Goal: Task Accomplishment & Management: Use online tool/utility

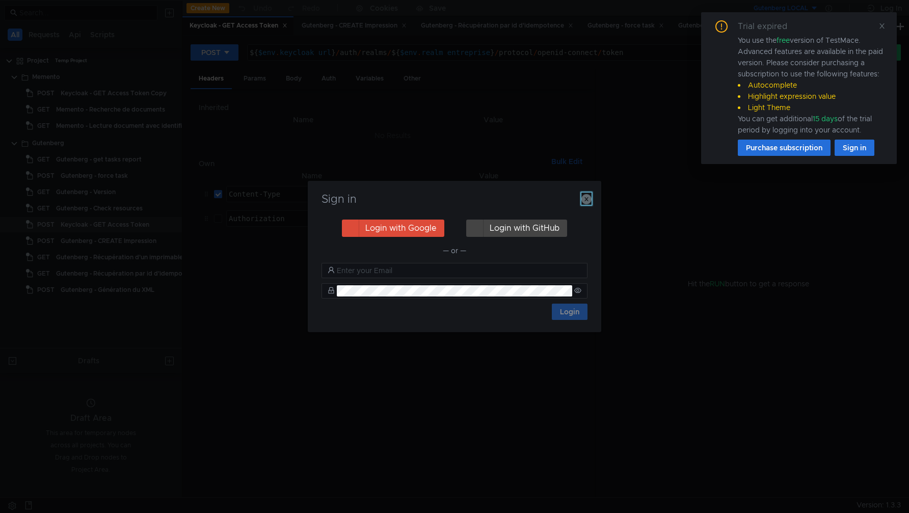
click at [585, 198] on icon "button" at bounding box center [587, 199] width 10 height 10
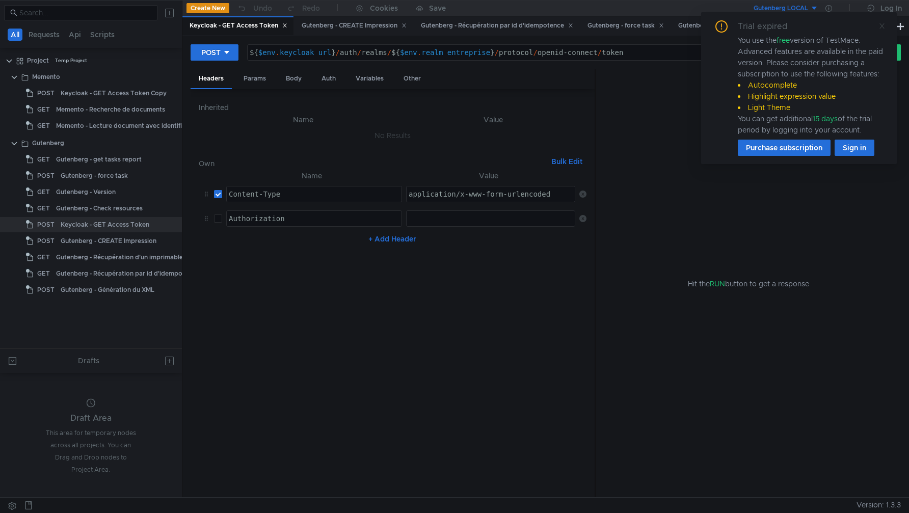
click at [882, 28] on icon at bounding box center [882, 25] width 7 height 7
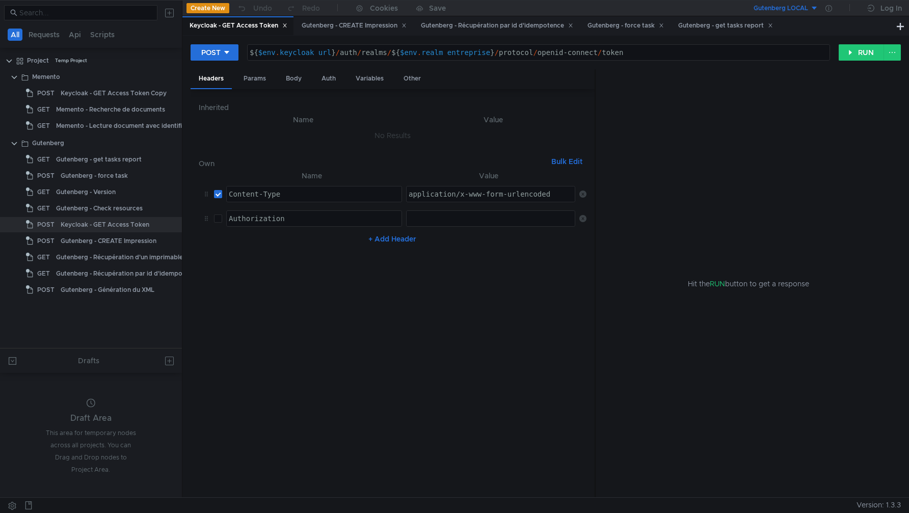
click at [813, 9] on button "Gutenberg LOCAL" at bounding box center [783, 8] width 71 height 16
click at [787, 89] on li "Gutenberg DEV" at bounding box center [819, 95] width 143 height 16
click at [853, 54] on button "RUN" at bounding box center [861, 52] width 45 height 16
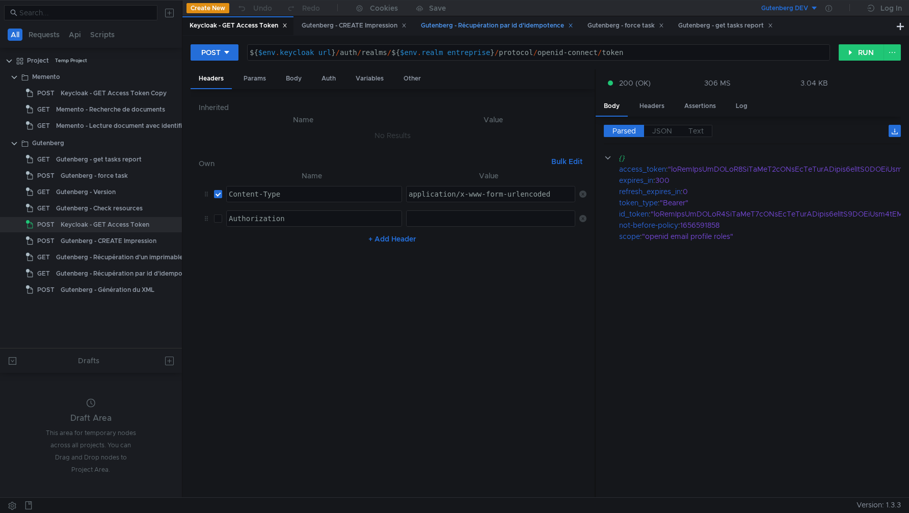
click at [495, 32] on div "Gutenberg - Récupération par id d'idempotence" at bounding box center [497, 25] width 166 height 19
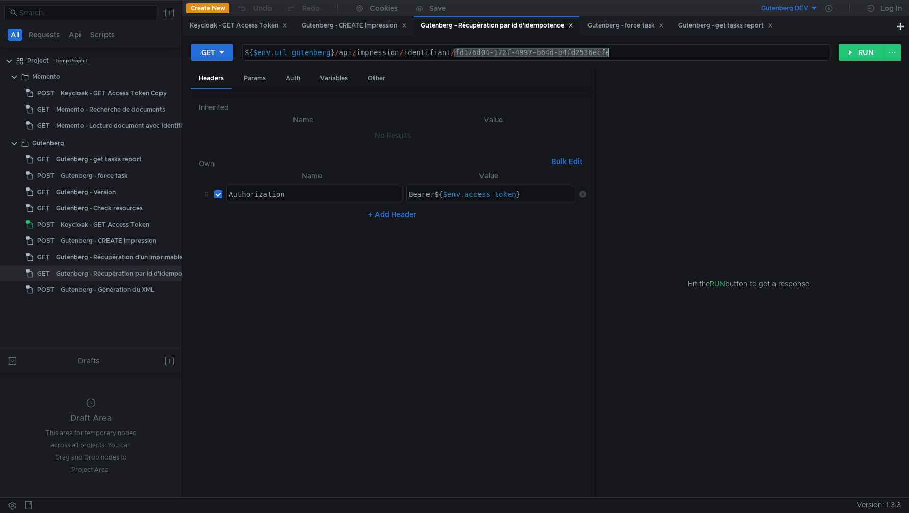
drag, startPoint x: 456, startPoint y: 53, endPoint x: 646, endPoint y: 62, distance: 190.9
click at [646, 63] on div "GET ${$env.url_gutenberg}/api/impression/identifiant/fd176d04-172f-4997-b64d-b4…" at bounding box center [546, 56] width 711 height 25
paste textarea "56271276-a553-49df-8b21-bab1544af52a"
type textarea "${$env.url_gutenberg}/api/impression/identifiant/56271276-a553-49df-8b21-bab154…"
click at [249, 26] on div "Keycloak - GET Access Token" at bounding box center [239, 25] width 98 height 11
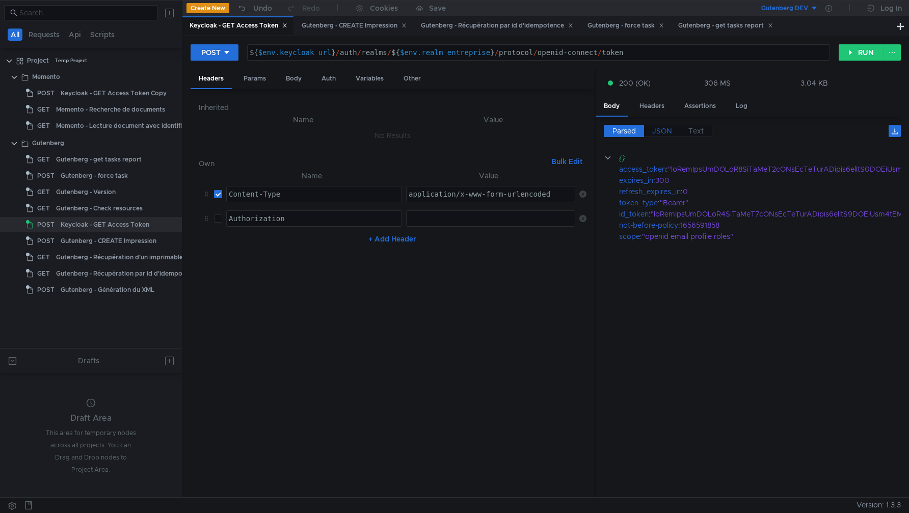
click at [662, 130] on span "JSON" at bounding box center [663, 130] width 20 height 9
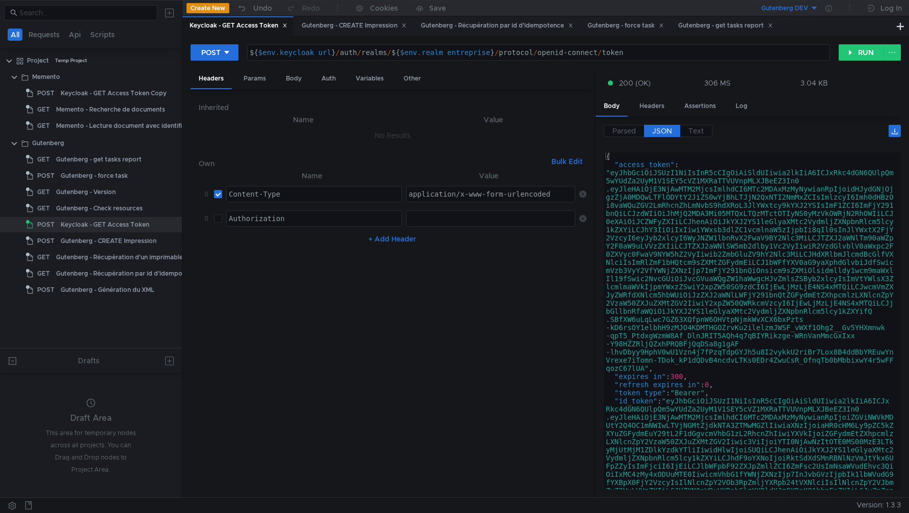
type textarea ""access_token": "eyJhbGciOiJSUzI1NiIsInR5cCIgOiAiSldUIiwia2lkIiA6ICJxRkc4dGN6QU…"
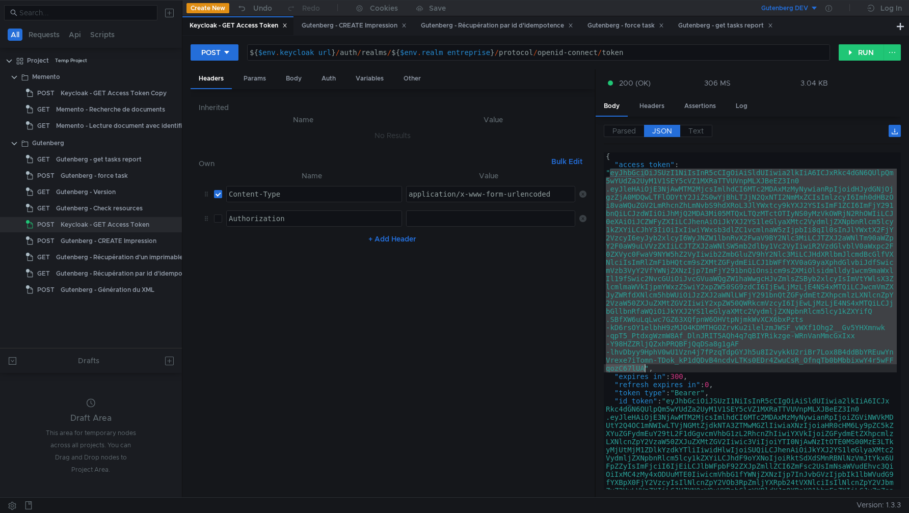
drag, startPoint x: 611, startPoint y: 173, endPoint x: 644, endPoint y: 370, distance: 199.5
click at [644, 370] on div "{ "access_token" : "eyJhbGciOiJSUzI1NiIsInR5cCIgOiAiSldUIiwia2lkIiA6ICJxRkc4dGN…" at bounding box center [750, 422] width 293 height 541
click at [828, 9] on icon at bounding box center [829, 8] width 7 height 7
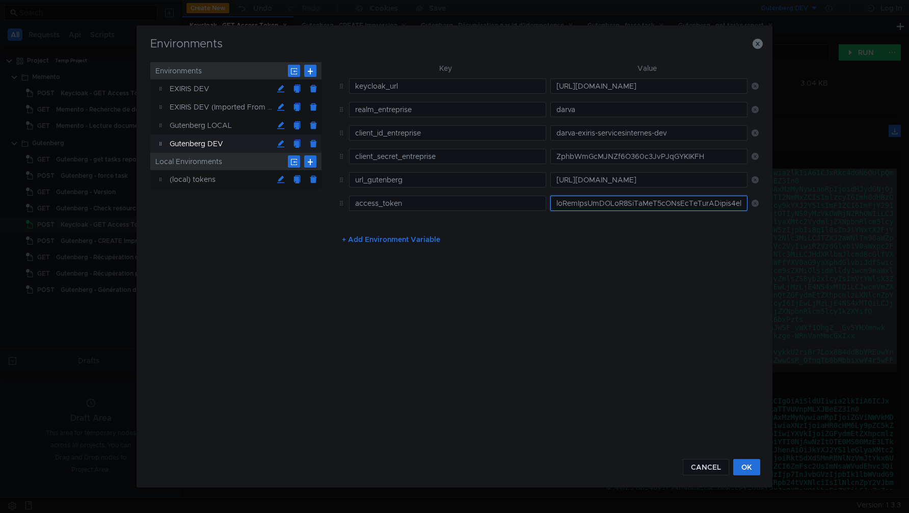
click at [620, 206] on input "text" at bounding box center [649, 203] width 197 height 15
paste input "eyJhbGciOiJSUzI1NiIsInR5cCIgOiAiSldUIiwia2lkIiA6ICJxRkc4dGN6QUlpQm5wYUdZa2UyM1V…"
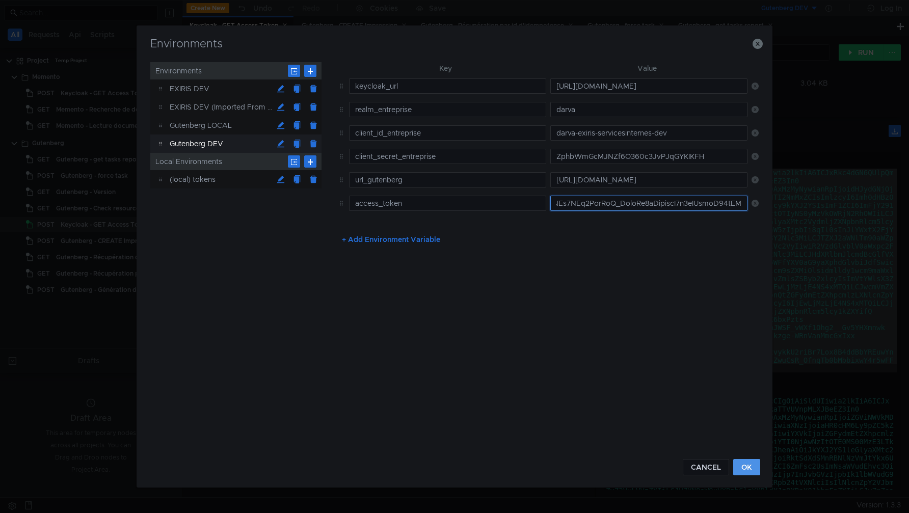
type input "eyJhbGciOiJSUzI1NiIsInR5cCIgOiAiSldUIiwia2lkIiA6ICJxRkc4dGN6QUlpQm5wYUdZa2UyM1V…"
click at [737, 467] on button "OK" at bounding box center [747, 467] width 27 height 16
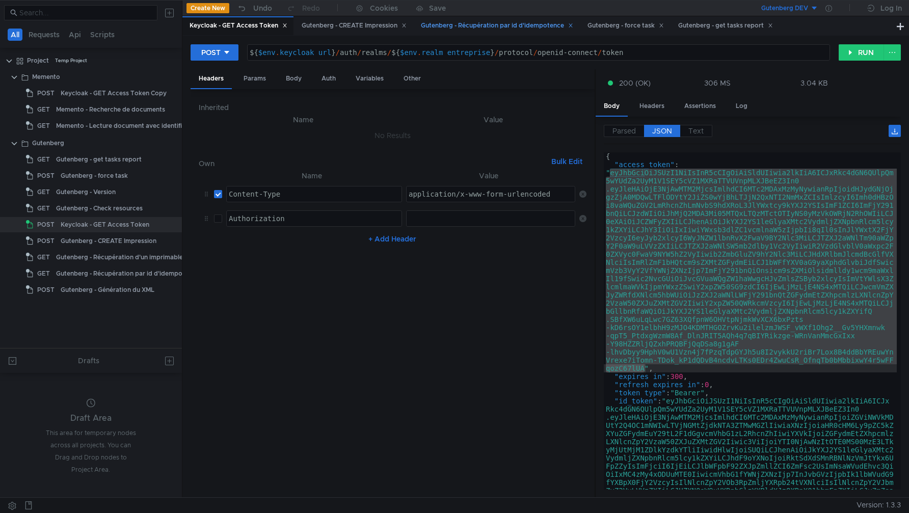
click at [484, 31] on div "Gutenberg - Récupération par id d'idempotence" at bounding box center [497, 25] width 152 height 11
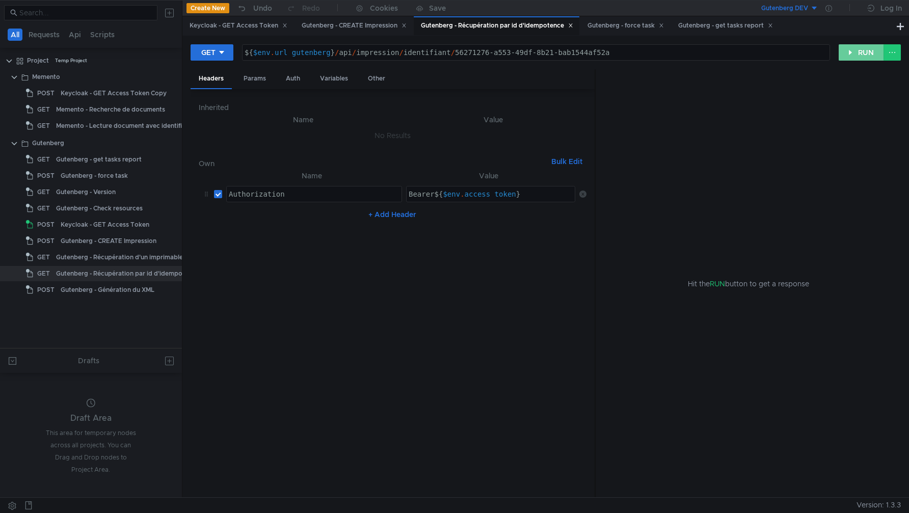
click at [857, 56] on button "RUN" at bounding box center [861, 52] width 45 height 16
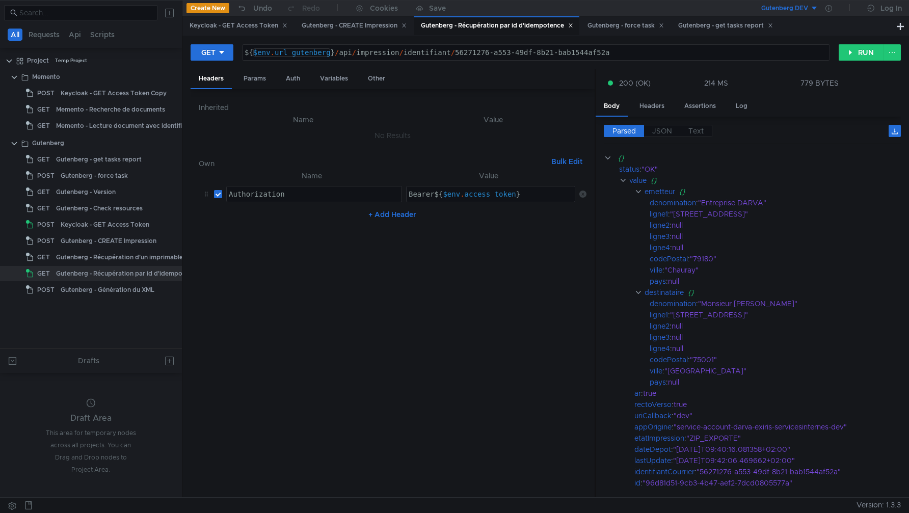
click at [302, 56] on div "${ $env . url_gutenberg } / api / impression / identifiant / 56271276-a553-49df…" at bounding box center [536, 60] width 587 height 24
click at [309, 55] on div "${ $env . url_gutenberg } / api / impression / identifiant / 56271276-a553-49df…" at bounding box center [536, 60] width 587 height 24
click at [830, 8] on icon at bounding box center [829, 8] width 7 height 7
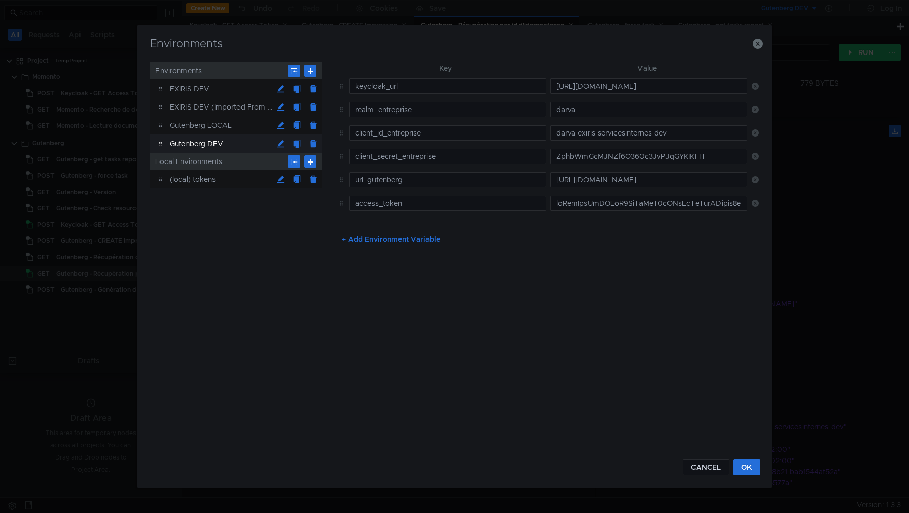
click at [766, 43] on div "Environments Environments EXIRIS DEV EXIRIS DEV (Imported From Postman) Gutenbe…" at bounding box center [455, 256] width 637 height 462
click at [758, 45] on icon "button" at bounding box center [758, 44] width 10 height 10
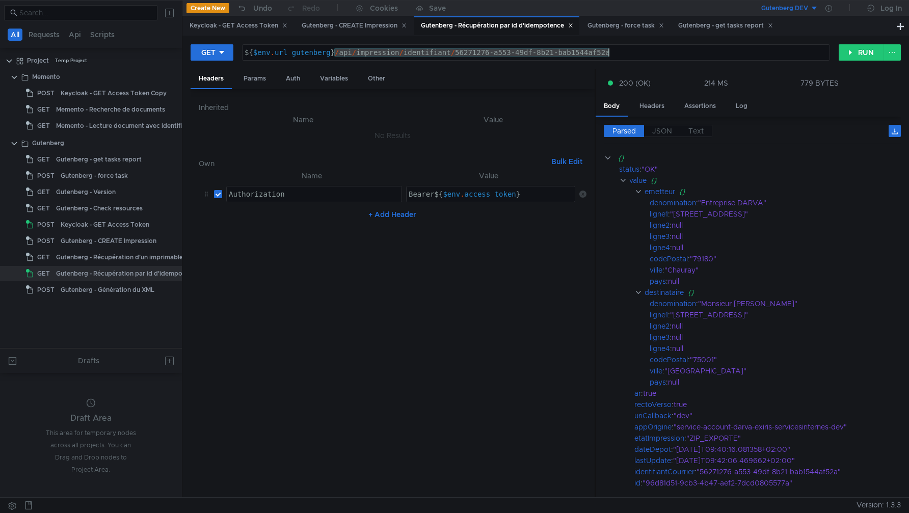
drag, startPoint x: 335, startPoint y: 53, endPoint x: 679, endPoint y: 64, distance: 344.3
click at [679, 64] on div "GET ${$env.url_gutenberg}/api/impression/identifiant/56271276-a553-49df-8b21-ba…" at bounding box center [546, 56] width 711 height 25
click at [661, 130] on span "JSON" at bounding box center [663, 130] width 20 height 9
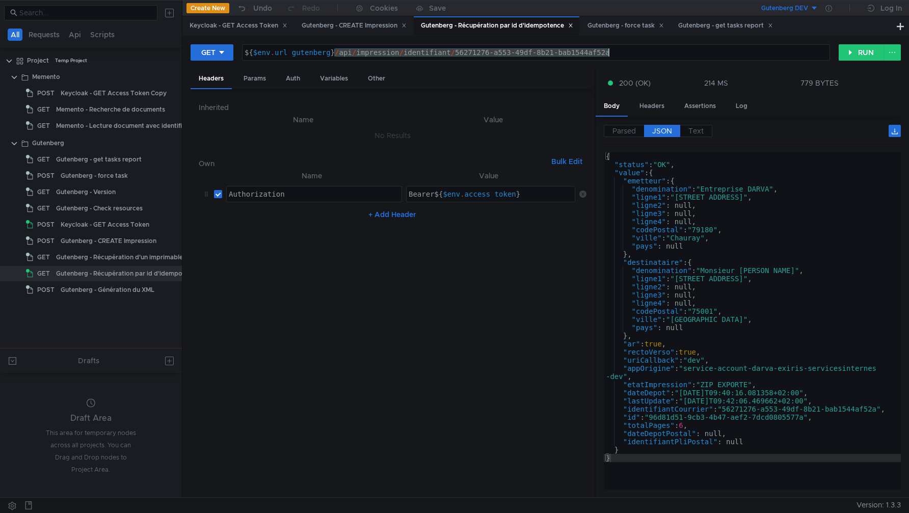
click at [619, 52] on div "${ $env . url_gutenberg } / api / impression / identifiant / 56271276-a553-49df…" at bounding box center [536, 60] width 587 height 24
click at [854, 51] on button "RUN" at bounding box center [861, 52] width 45 height 16
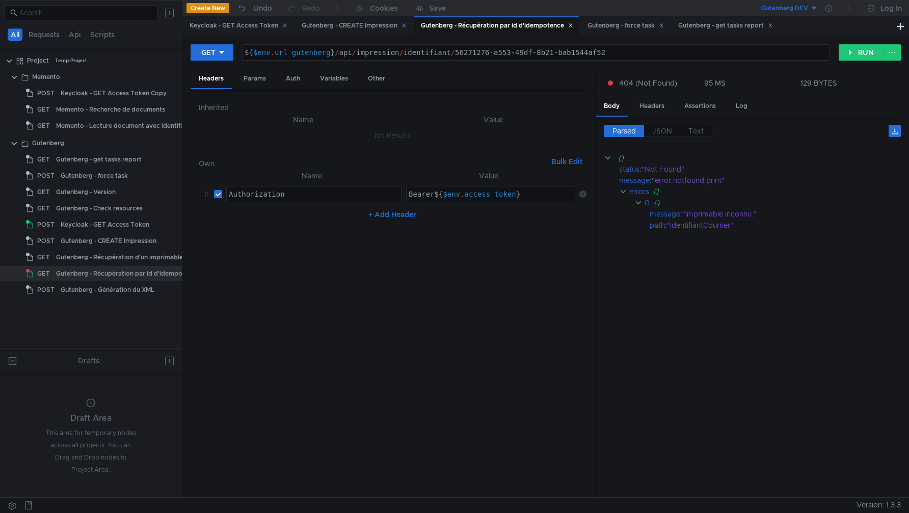
click at [611, 53] on div "${ $env . url_gutenberg } / api / impression / identifiant / 56271276-a553-49df…" at bounding box center [536, 60] width 587 height 24
type textarea "${$env.url_gutenberg}/api/impression/identifiant/56271276-a553-49df-8b21-bab154…"
click at [856, 49] on button "RUN" at bounding box center [861, 52] width 45 height 16
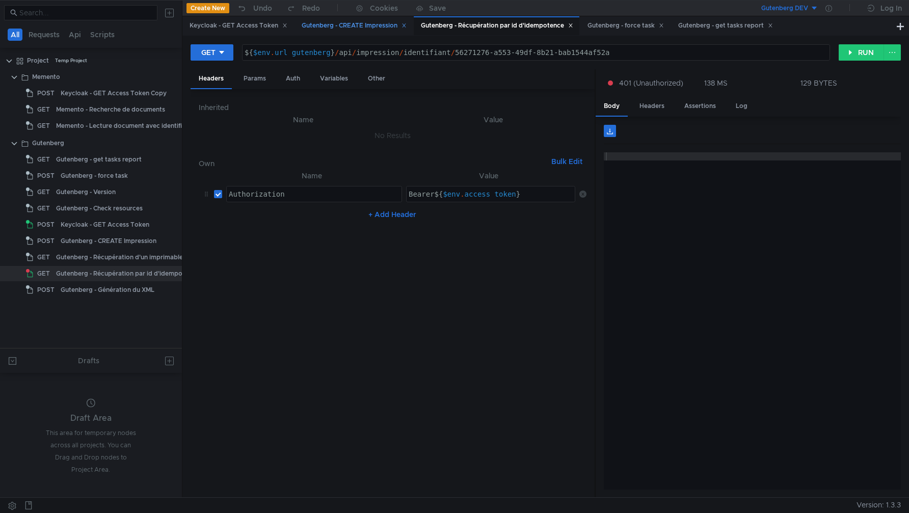
click at [343, 23] on div "Gutenberg - CREATE Impression" at bounding box center [354, 25] width 105 height 11
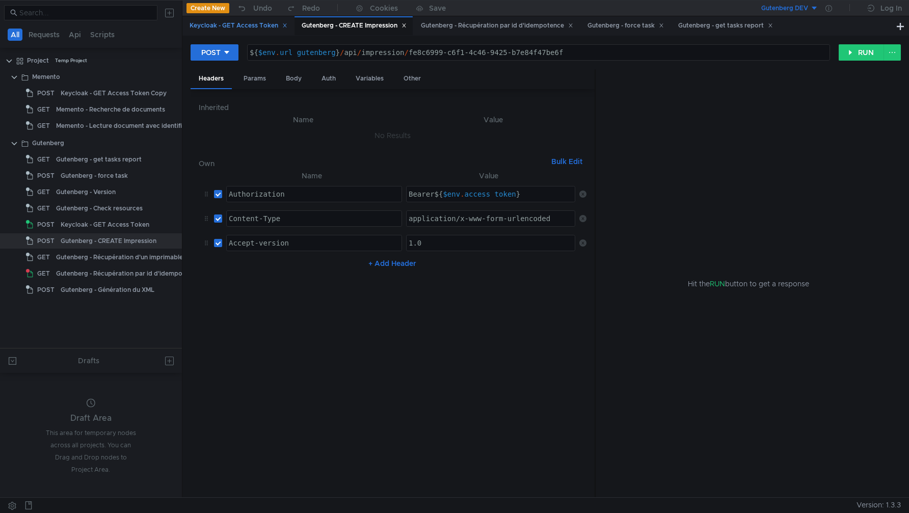
click at [229, 31] on div "Keycloak - GET Access Token" at bounding box center [239, 25] width 98 height 11
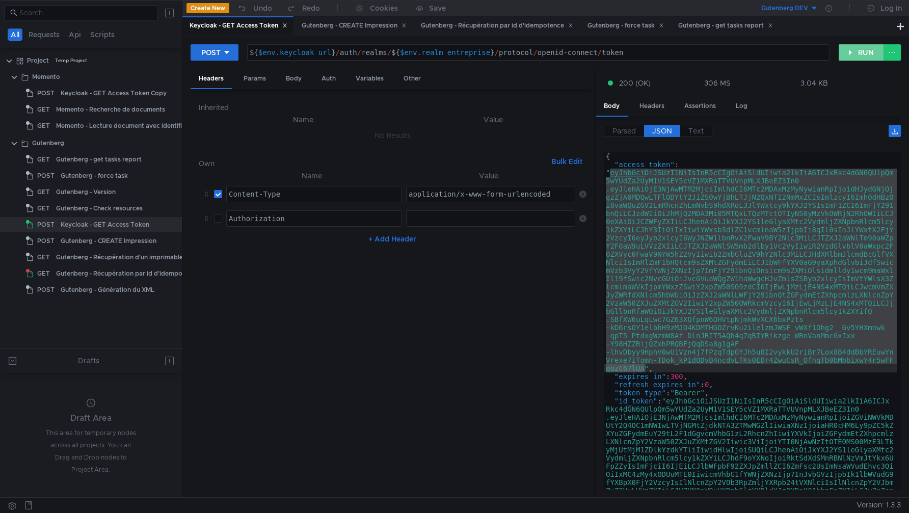
click at [859, 51] on button "RUN" at bounding box center [861, 52] width 45 height 16
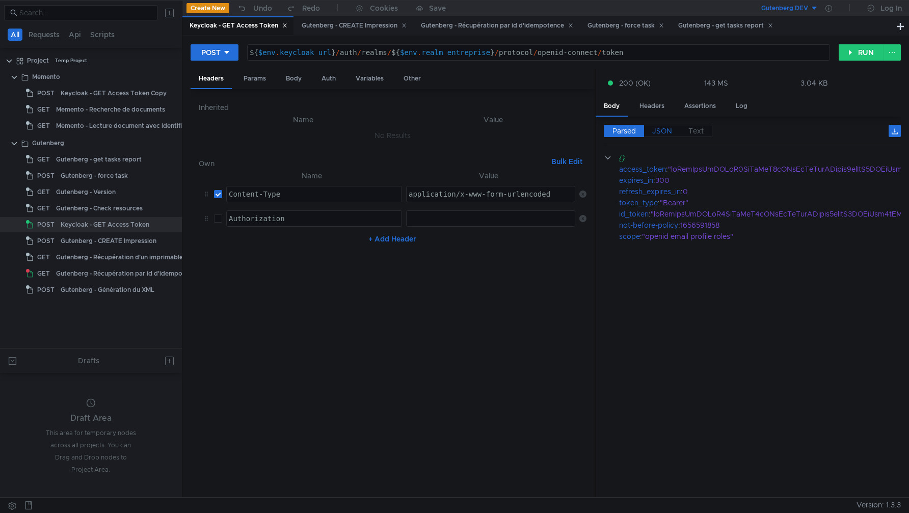
click at [661, 129] on span "JSON" at bounding box center [663, 130] width 20 height 9
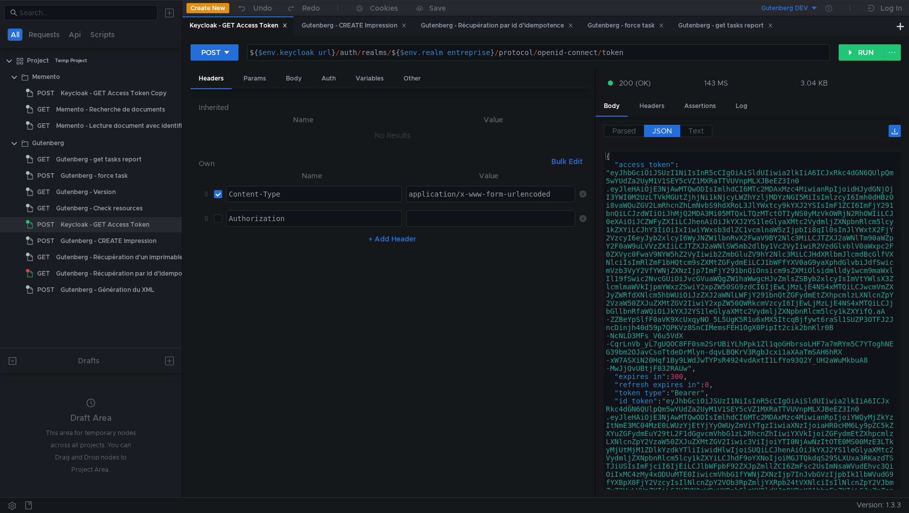
type textarea ""access_token": "eyJhbGciOiJSUzI1NiIsInR5cCIgOiAiSldUIiwia2lkIiA6ICJxRkc4dGN6QU…"
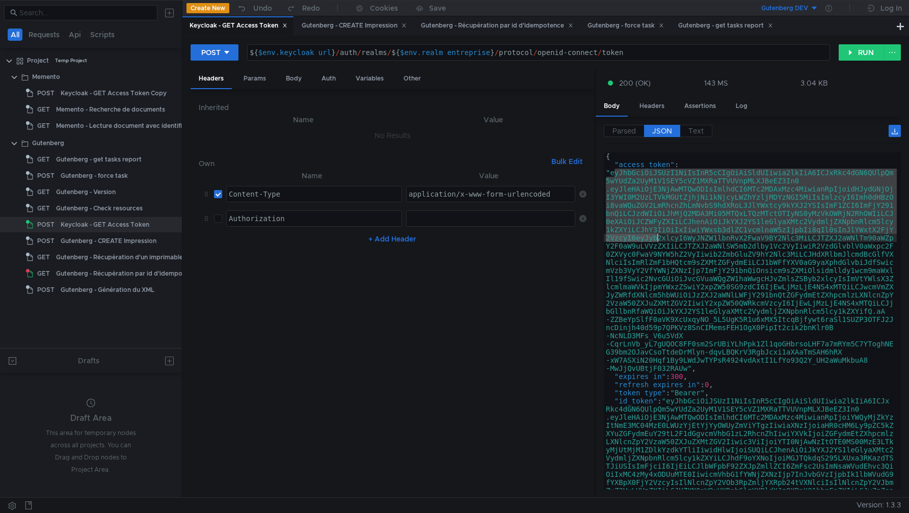
drag, startPoint x: 613, startPoint y: 175, endPoint x: 660, endPoint y: 238, distance: 77.6
click at [660, 238] on div "{ "access_token" : "eyJhbGciOiJSUzI1NiIsInR5cCIgOiAiSldUIiwia2lkIiA6ICJxRkc4dGN…" at bounding box center [750, 418] width 293 height 533
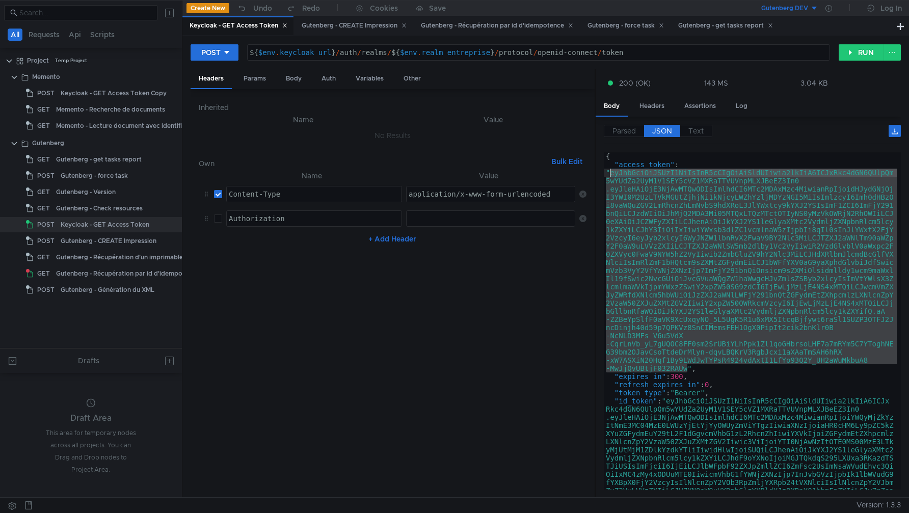
drag, startPoint x: 690, startPoint y: 371, endPoint x: 610, endPoint y: 175, distance: 210.8
click at [610, 175] on div "{ "access_token" : "eyJhbGciOiJSUzI1NiIsInR5cCIgOiAiSldUIiwia2lkIiA6ICJxRkc4dGN…" at bounding box center [750, 418] width 293 height 533
click at [832, 9] on div at bounding box center [829, 8] width 21 height 16
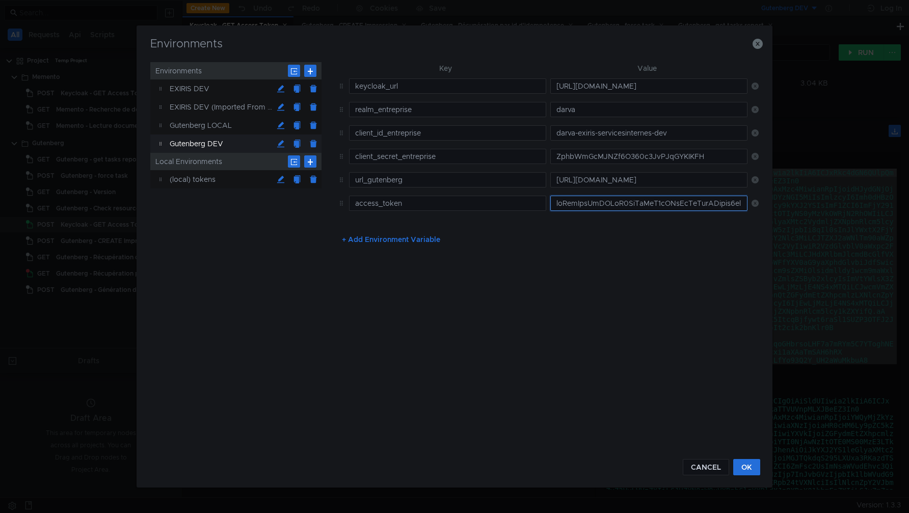
click at [597, 202] on input "text" at bounding box center [649, 203] width 197 height 15
paste input "eyJhbGciOiJSUzI1NiIsInR5cCIgOiAiSldUIiwia2lkIiA6ICJxRkc4dGN6QUlpQm5wYUdZa2UyM1V…"
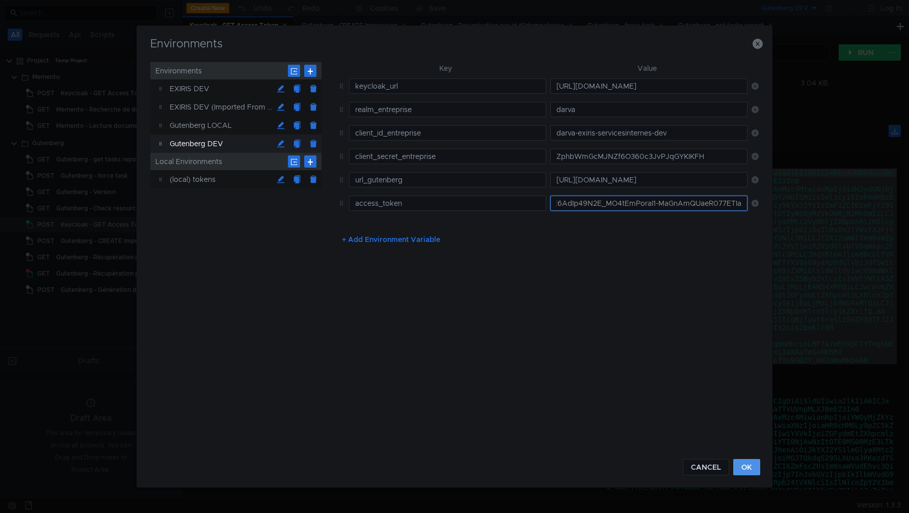
type input "eyJhbGciOiJSUzI1NiIsInR5cCIgOiAiSldUIiwia2lkIiA6ICJxRkc4dGN6QUlpQm5wYUdZa2UyM1V…"
click at [738, 470] on button "OK" at bounding box center [747, 467] width 27 height 16
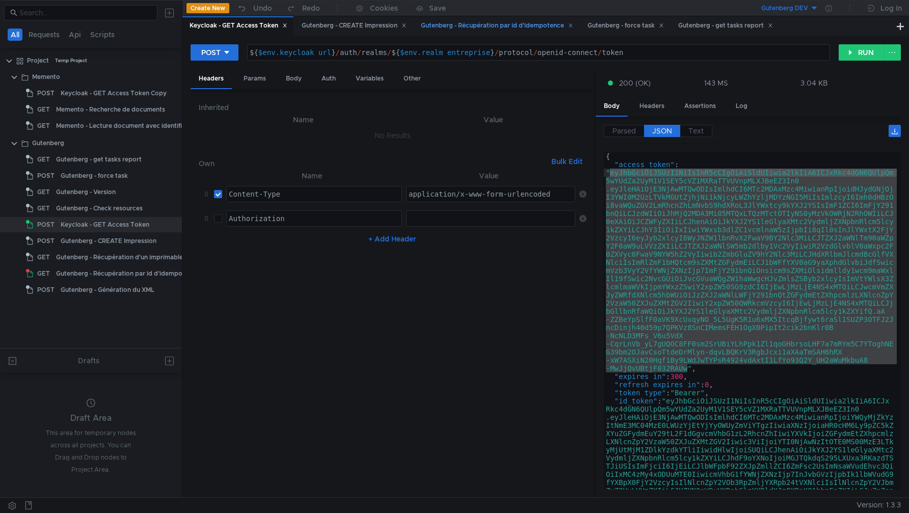
click at [523, 25] on div "Gutenberg - Récupération par id d'idempotence" at bounding box center [497, 25] width 152 height 11
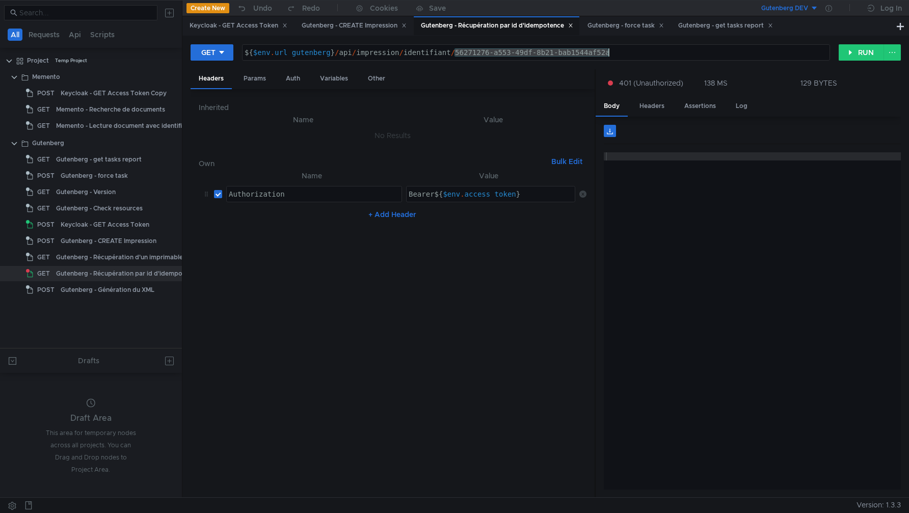
drag, startPoint x: 456, startPoint y: 54, endPoint x: 626, endPoint y: 57, distance: 169.8
click at [627, 57] on div "${ $env . url_gutenberg } / api / impression / identifiant / 56271276-a553-49df…" at bounding box center [536, 60] width 587 height 24
paste textarea "dc2e5b22-0a50-402b-8221-e1cd0a69b8f3"
type textarea "${$env.url_gutenberg}/api/impression/identifiant/dc2e5b22-0a50-402b-8221-e1cd0a…"
click at [852, 51] on button "RUN" at bounding box center [861, 52] width 45 height 16
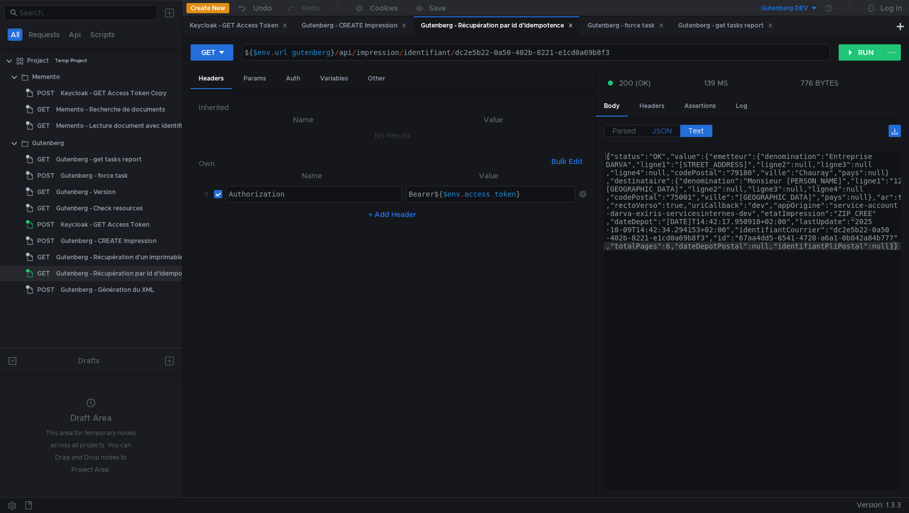
click at [658, 129] on span "JSON" at bounding box center [663, 130] width 20 height 9
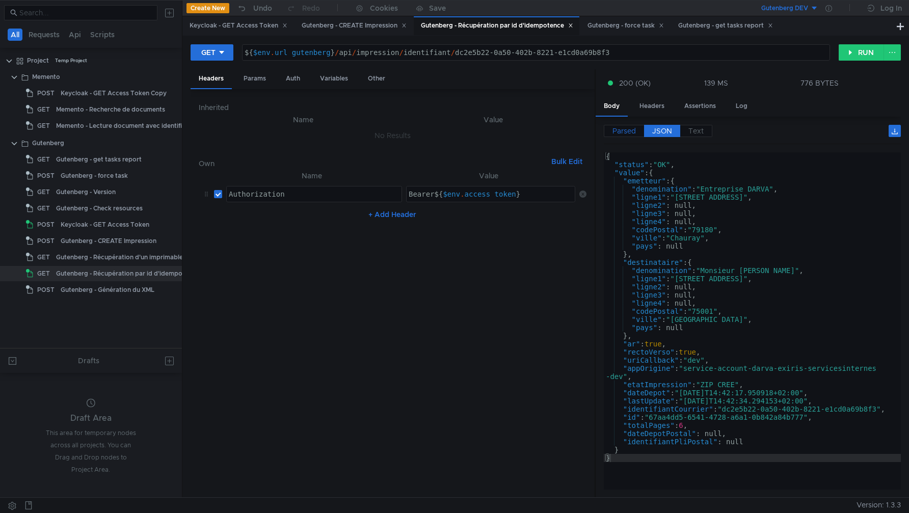
click at [630, 128] on span "Parsed" at bounding box center [624, 130] width 23 height 9
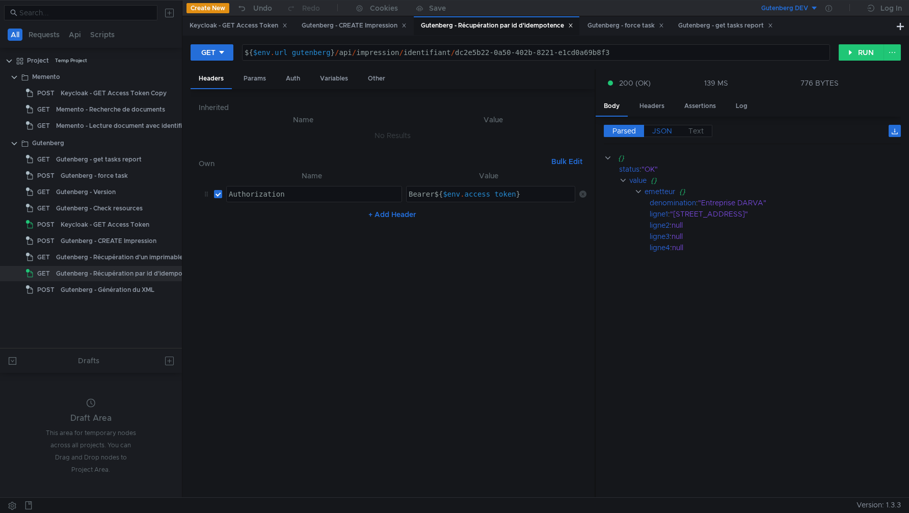
click at [661, 136] on label "JSON" at bounding box center [662, 131] width 36 height 12
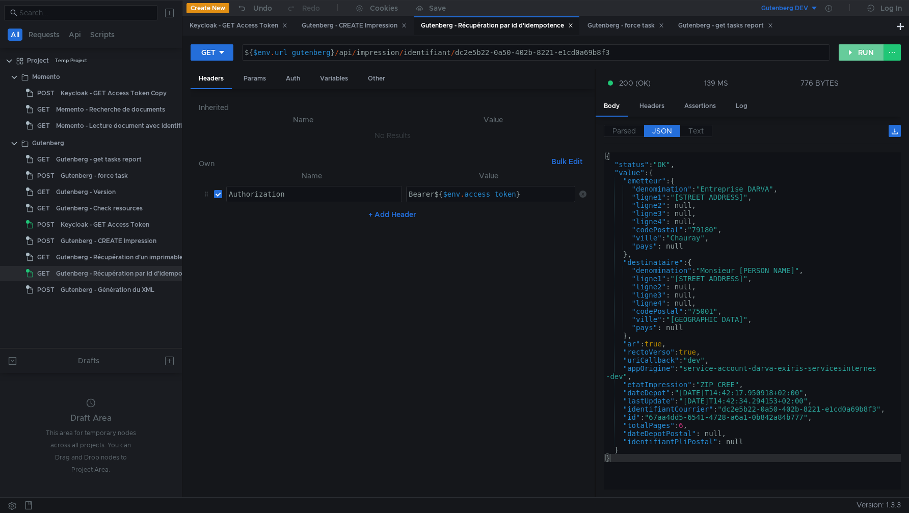
click at [865, 54] on button "RUN" at bounding box center [861, 52] width 45 height 16
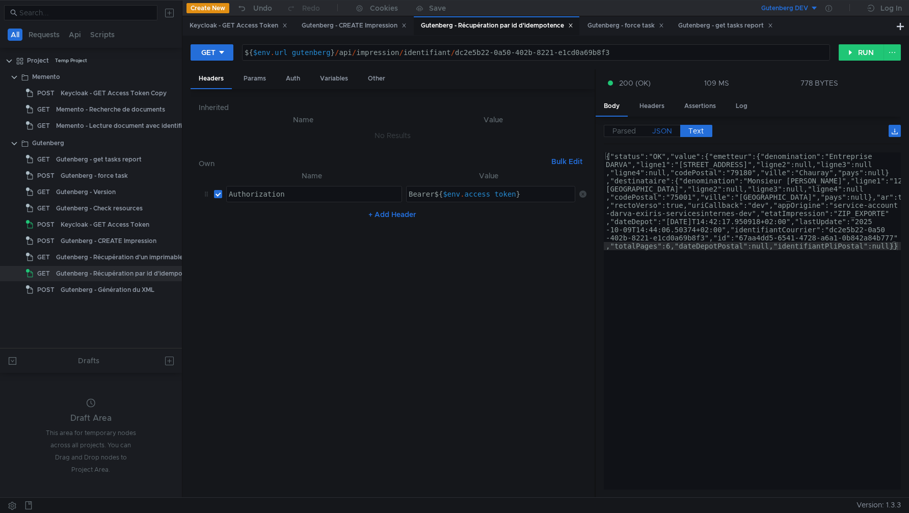
click at [664, 130] on span "JSON" at bounding box center [663, 130] width 20 height 9
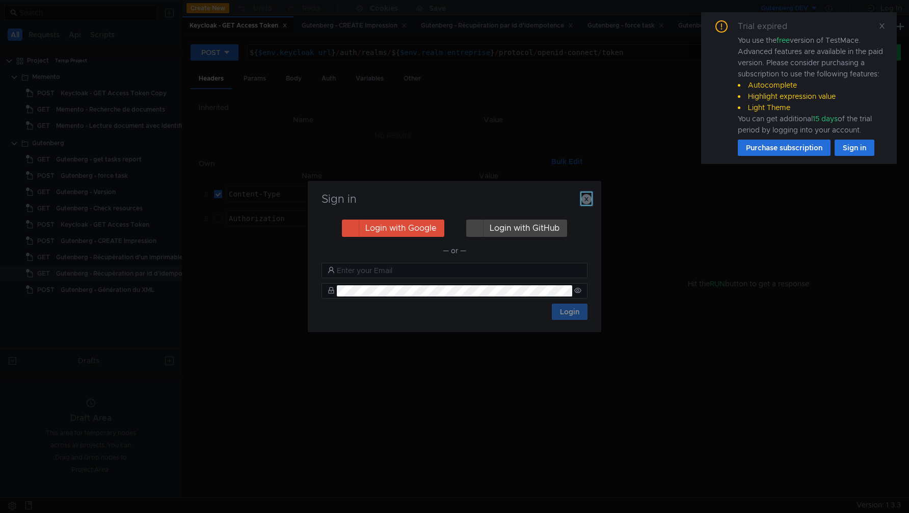
click at [584, 199] on icon "button" at bounding box center [587, 199] width 10 height 10
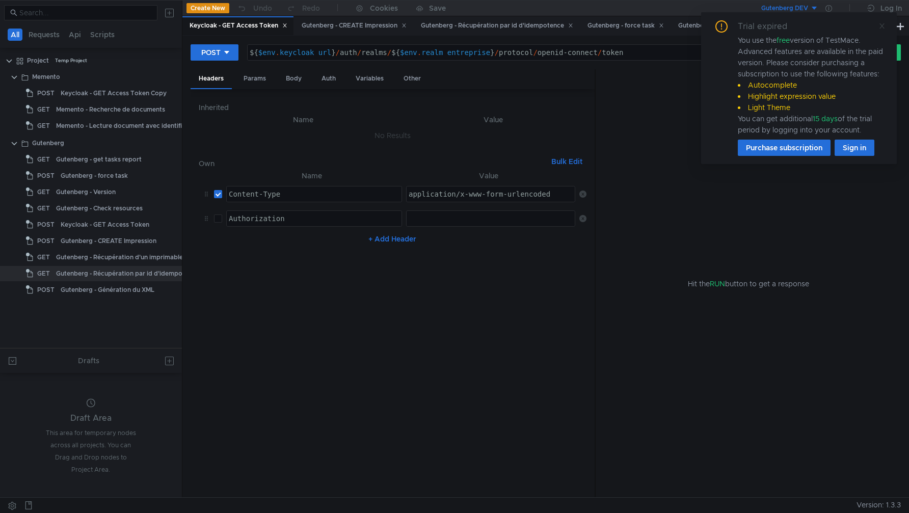
click at [883, 25] on icon at bounding box center [882, 25] width 7 height 7
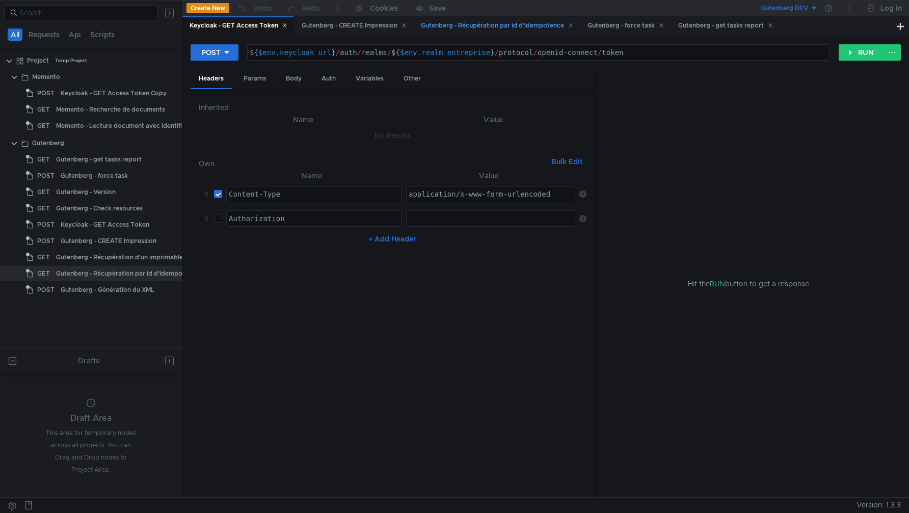
click at [491, 29] on div "Gutenberg - Récupération par id d'idempotence" at bounding box center [497, 25] width 152 height 11
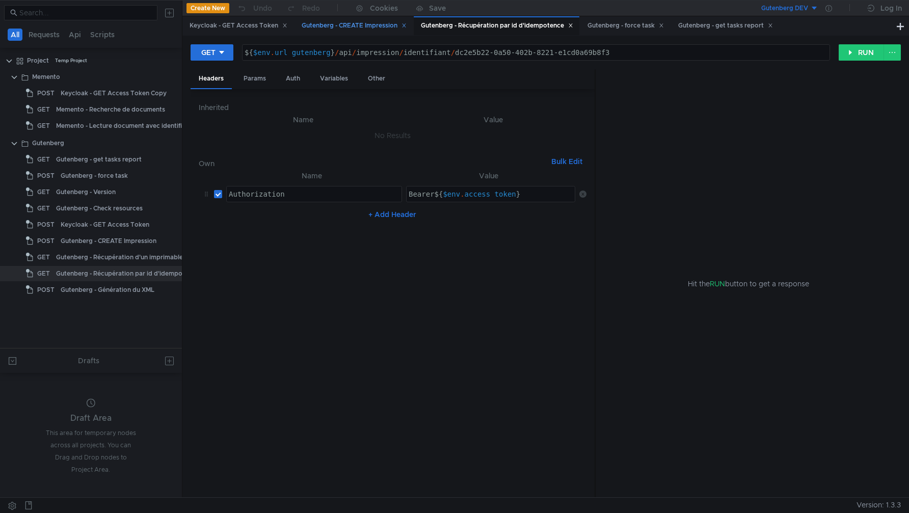
click at [373, 29] on div "Gutenberg - CREATE Impression" at bounding box center [354, 25] width 105 height 11
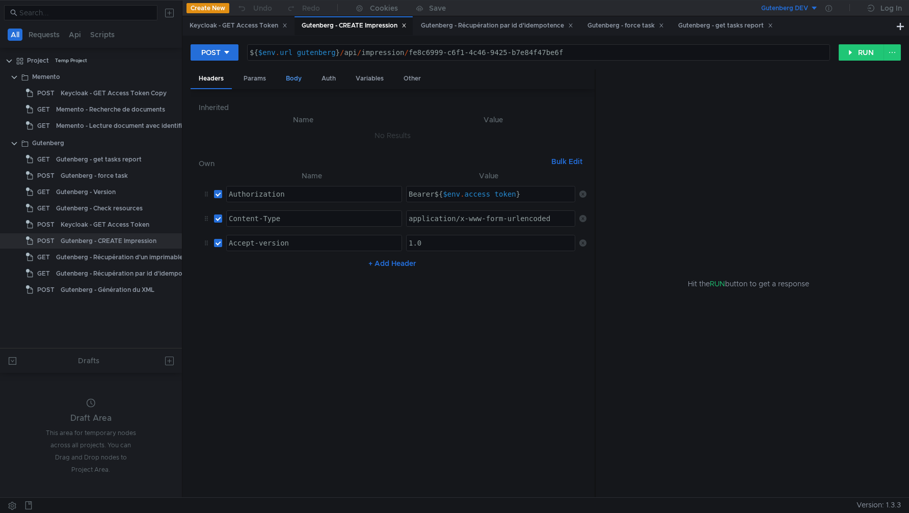
click at [291, 80] on div "Body" at bounding box center [294, 78] width 32 height 19
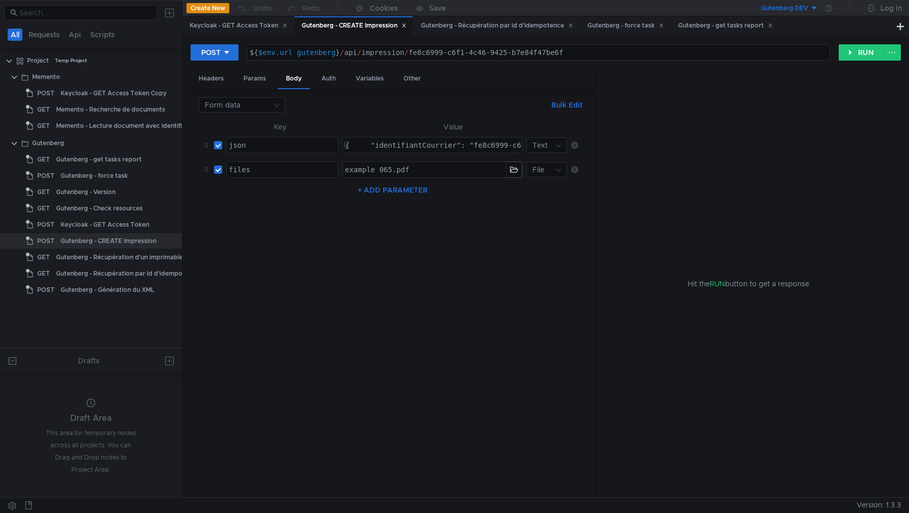
type textarea "{ "identifiantCourrier": "fe8c6999-c6f1-4c46-9425-b7e84f47be6f", "appOrigine": …"
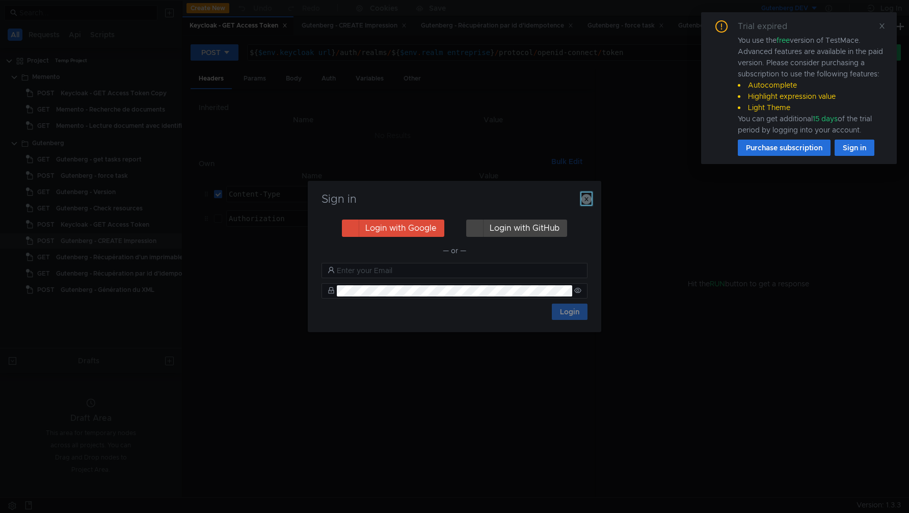
click at [589, 195] on icon "button" at bounding box center [587, 199] width 10 height 10
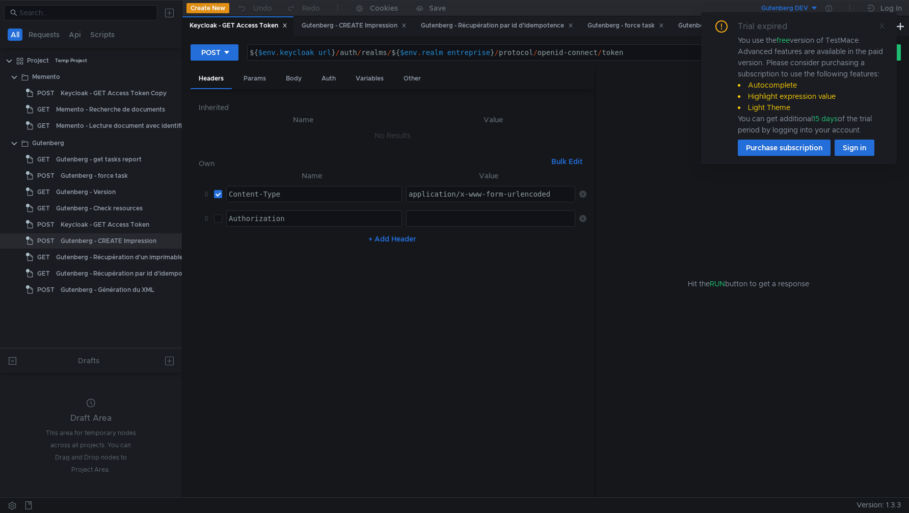
click at [882, 25] on icon at bounding box center [882, 25] width 5 height 5
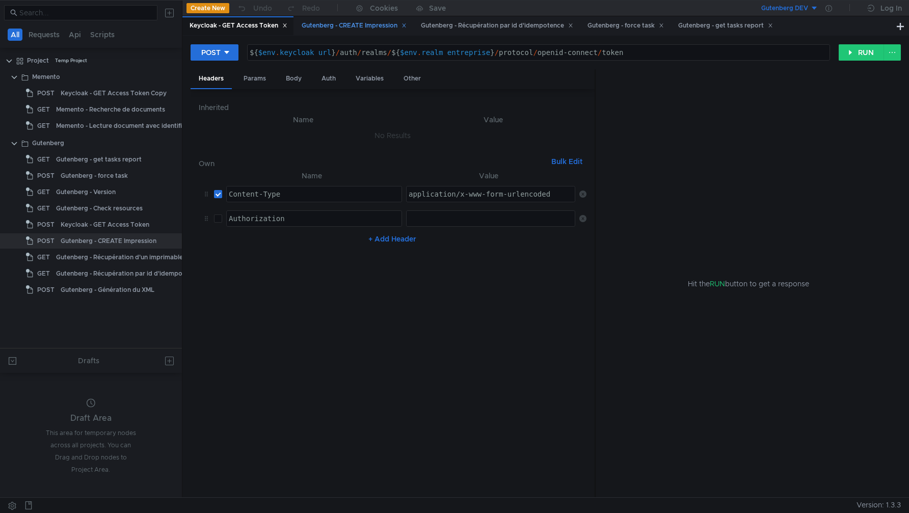
click at [367, 23] on div "Gutenberg - CREATE Impression" at bounding box center [354, 25] width 105 height 11
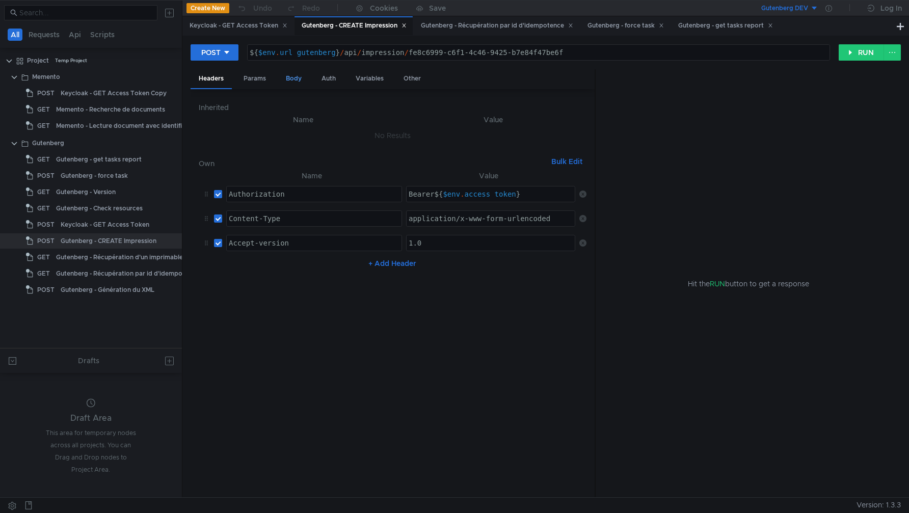
click at [296, 80] on div "Body" at bounding box center [294, 78] width 32 height 19
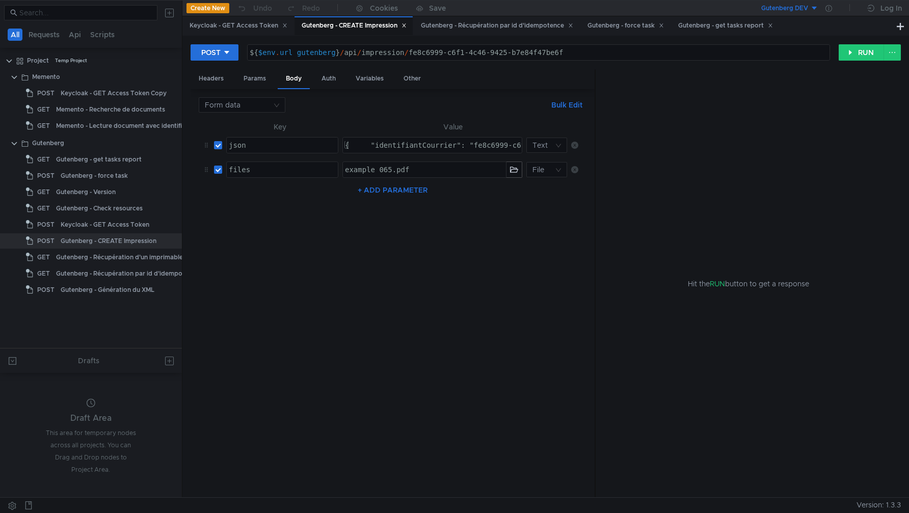
type textarea "{ "identifiantCourrier": "fe8c6999-c6f1-4c46-9425-b7e84f47be6f", "appOrigine": …"
click at [402, 266] on nz-table "Key Value json הההההההההההההההההההההההההההההההההההההההההההההההההההההההההההההההה…" at bounding box center [393, 305] width 388 height 369
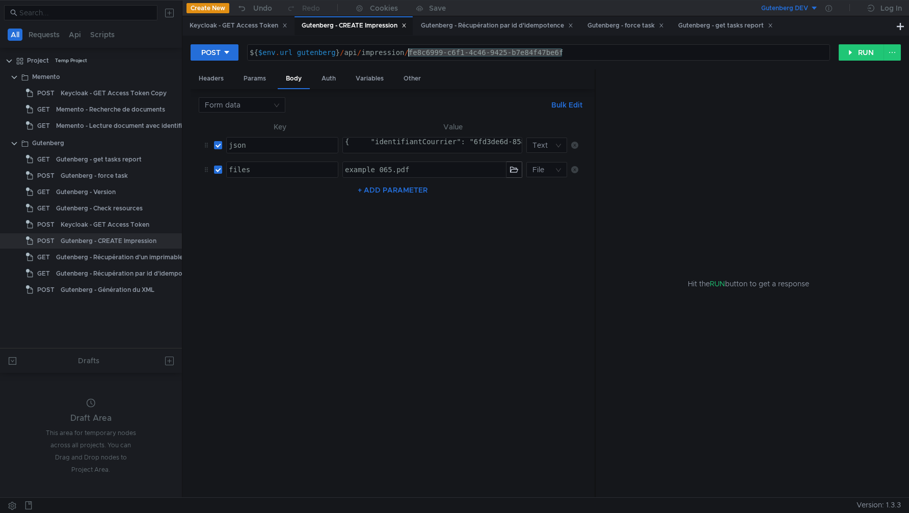
drag, startPoint x: 581, startPoint y: 51, endPoint x: 408, endPoint y: 57, distance: 172.9
click at [408, 57] on div "${ $env . url_gutenberg } / api / impression / fe8c6999-c6f1-4c46-9425-b7e84f47…" at bounding box center [539, 60] width 583 height 24
paste textarea "6fd3de6d-858a-42d9-83fd-d40f3ef7ea78"
type textarea "${$env.url_gutenberg}/api/impression/6fd3de6d-858a-42d9-83fd-d40f3ef7ea78"
click at [691, 157] on div "Hit the RUN button to get a response" at bounding box center [748, 283] width 281 height 429
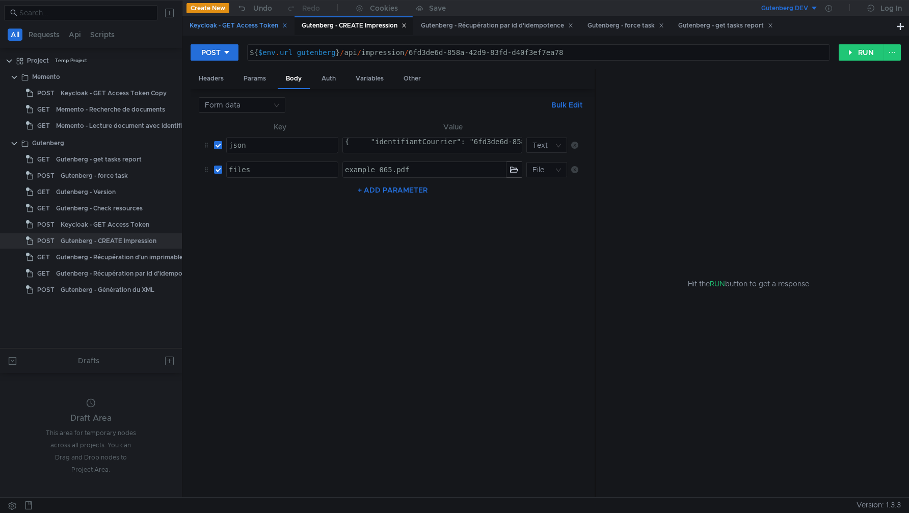
click at [245, 32] on div "Keycloak - GET Access Token" at bounding box center [238, 25] width 111 height 19
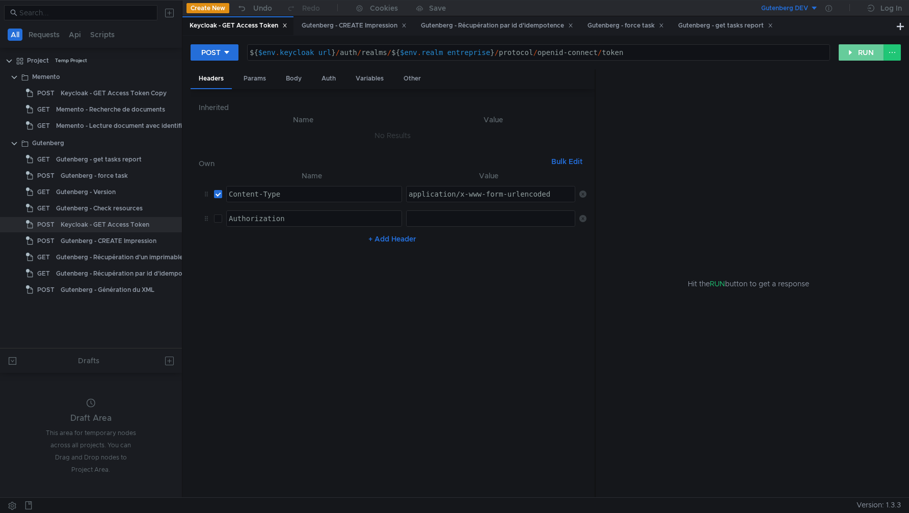
click at [859, 49] on button "RUN" at bounding box center [861, 52] width 45 height 16
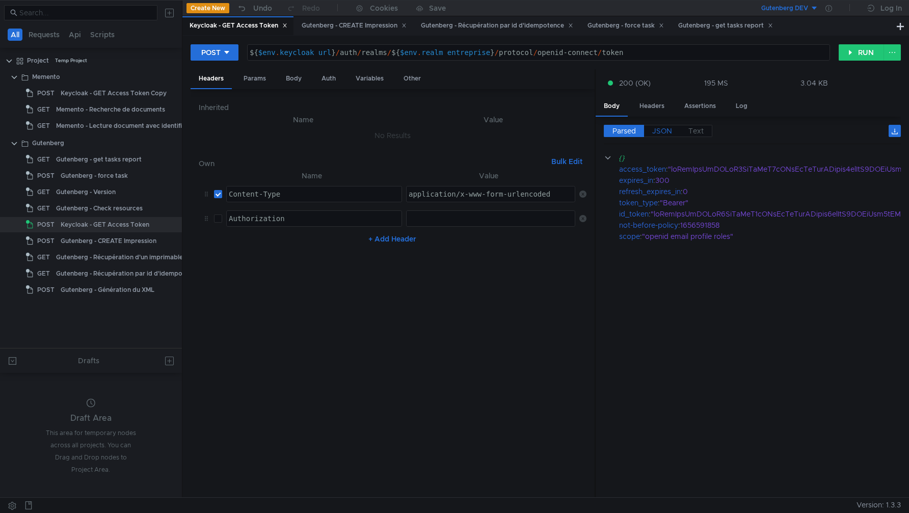
click at [663, 134] on span "JSON" at bounding box center [663, 130] width 20 height 9
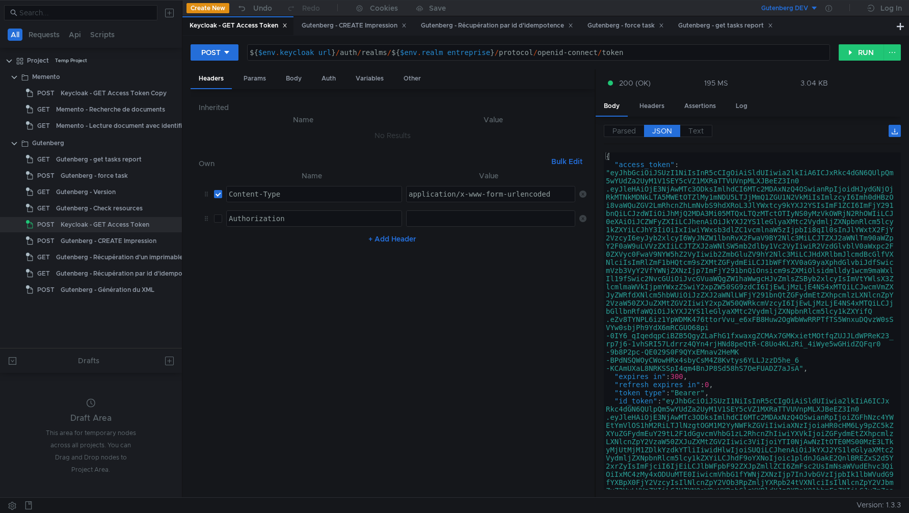
type textarea ""access_token": "eyJhbGciOiJSUzI1NiIsInR5cCIgOiAiSldUIiwia2lkIiA6ICJxRkc4dGN6QU…"
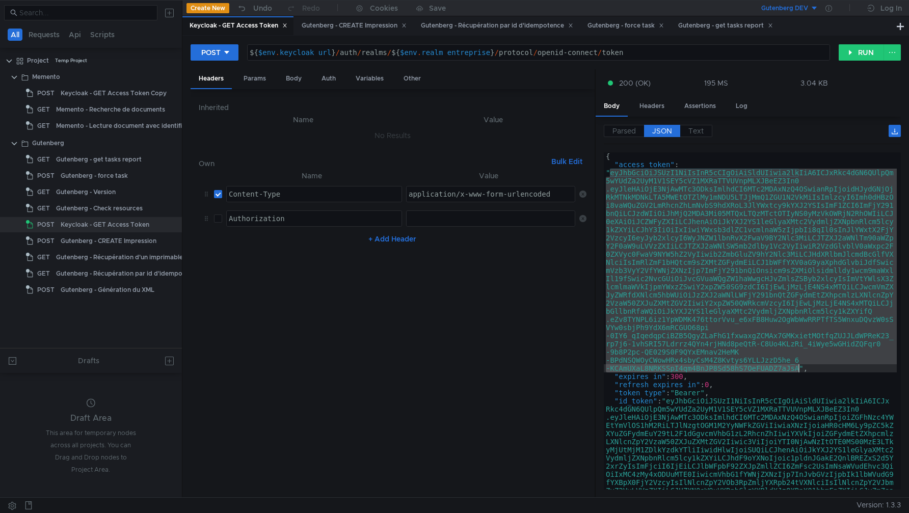
drag, startPoint x: 612, startPoint y: 173, endPoint x: 799, endPoint y: 371, distance: 272.3
click at [799, 371] on div "{ "access_token" : "eyJhbGciOiJSUzI1NiIsInR5cCIgOiAiSldUIiwia2lkIiA6ICJxRkc4dGN…" at bounding box center [750, 418] width 293 height 533
click at [826, 9] on icon at bounding box center [829, 8] width 7 height 7
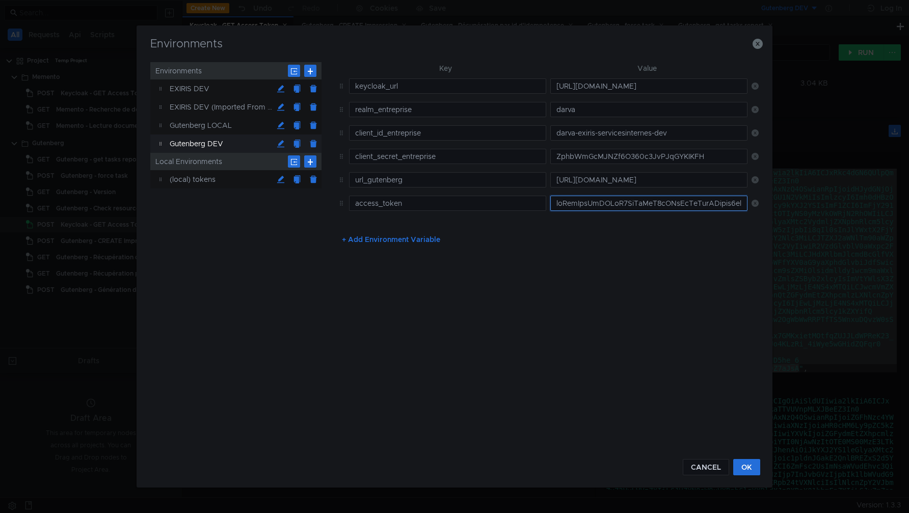
click at [598, 209] on input "text" at bounding box center [649, 203] width 197 height 15
paste input "eyJhbGciOiJSUzI1NiIsInR5cCIgOiAiSldUIiwia2lkIiA6ICJxRkc4dGN6QUlpQm5wYUdZa2UyM1V…"
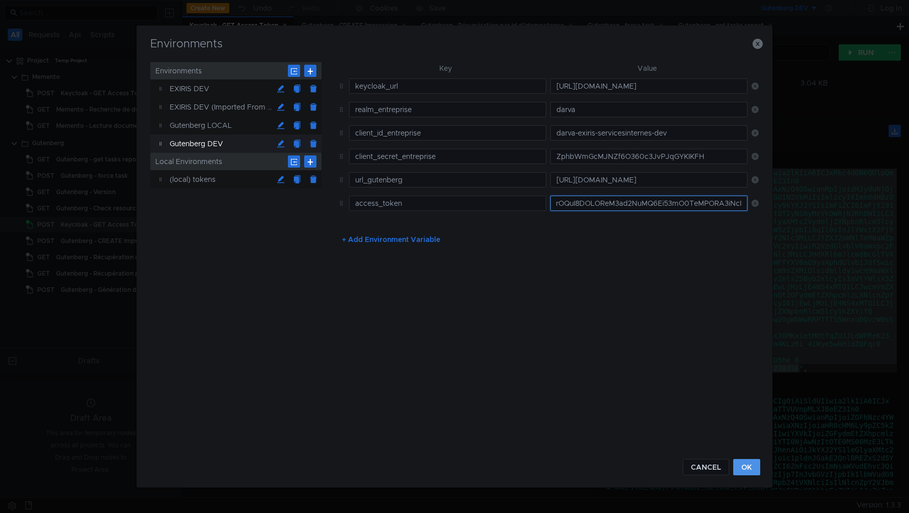
type input "eyJhbGciOiJSUzI1NiIsInR5cCIgOiAiSldUIiwia2lkIiA6ICJxRkc4dGN6QUlpQm5wYUdZa2UyM1V…"
click at [756, 464] on button "OK" at bounding box center [747, 467] width 27 height 16
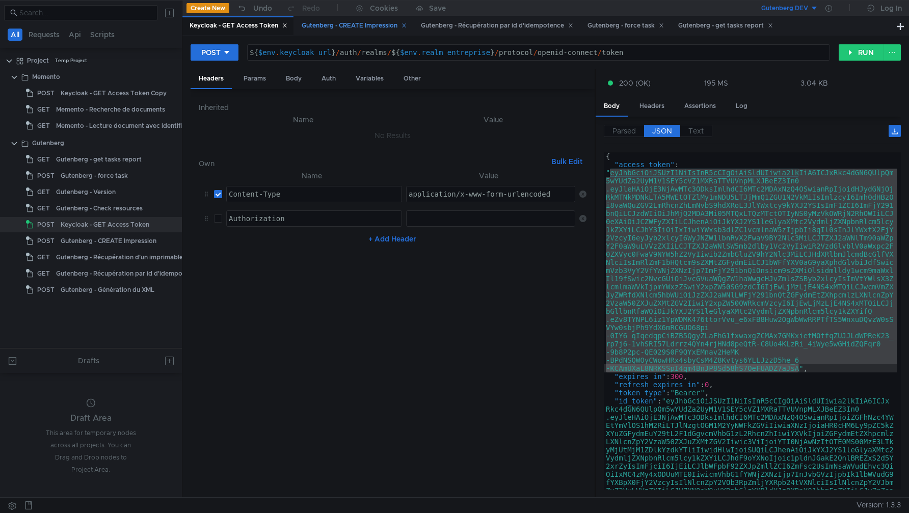
click at [369, 27] on div "Gutenberg - CREATE Impression" at bounding box center [354, 25] width 105 height 11
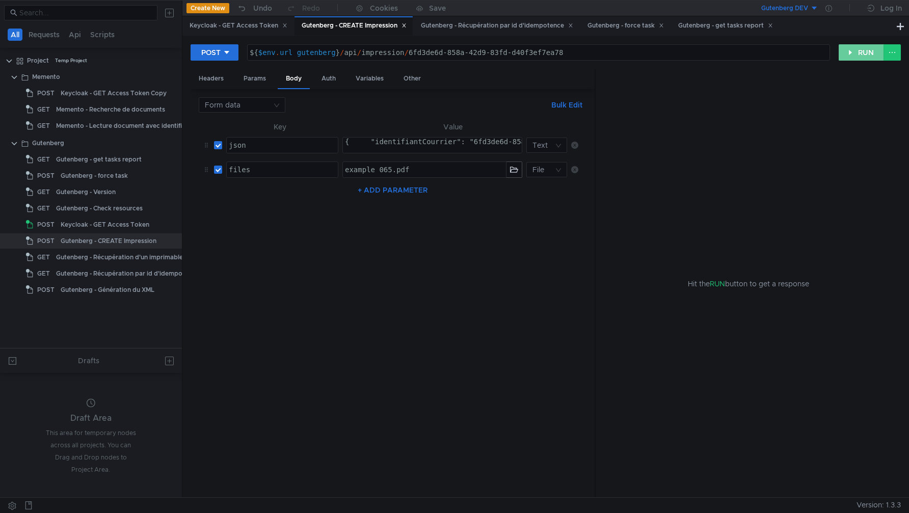
click at [858, 53] on button "RUN" at bounding box center [861, 52] width 45 height 16
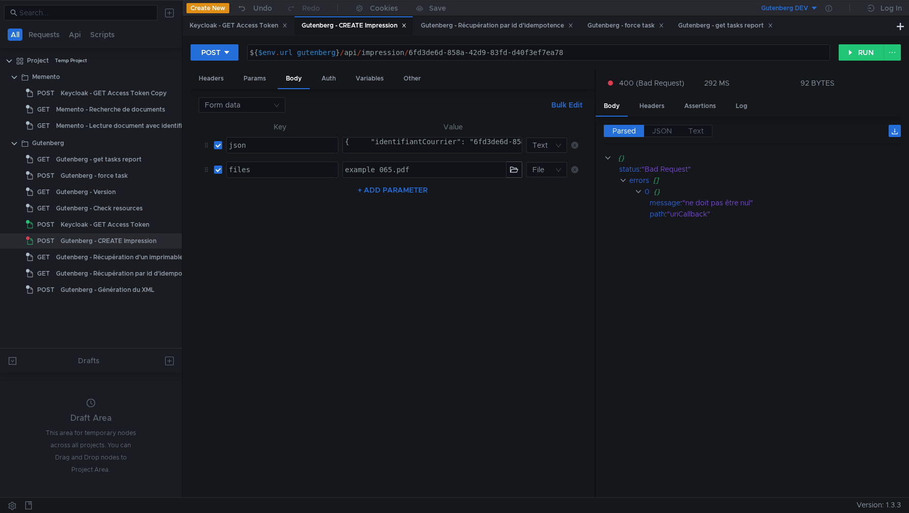
type textarea "{ "identifiantCourrier": "6fd3de6d-858a-42d9-83fd-d40f3ef7ea78", "rectoVerso": …"
click at [855, 53] on button "RUN" at bounding box center [861, 52] width 45 height 16
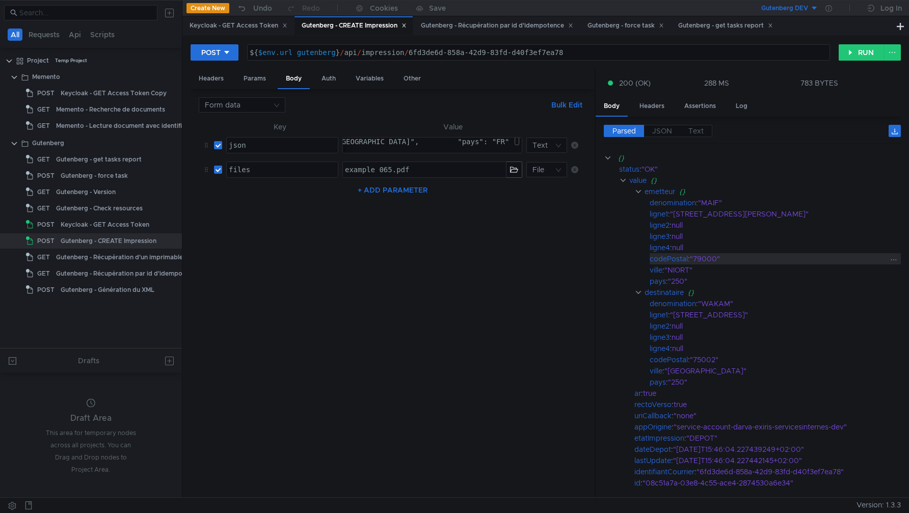
scroll to position [79, 0]
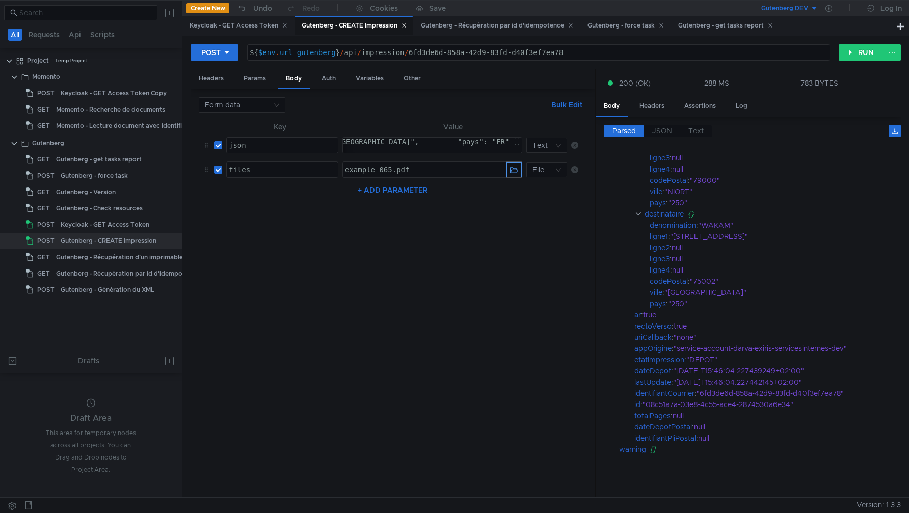
click at [509, 169] on button "button" at bounding box center [514, 169] width 15 height 15
drag, startPoint x: 409, startPoint y: 54, endPoint x: 599, endPoint y: 55, distance: 190.2
click at [597, 55] on div "${ $env . url_gutenberg } / api / impression / 6fd3de6d-858a-42d9-83fd-d40f3ef7…" at bounding box center [539, 60] width 583 height 24
click at [516, 171] on button "button" at bounding box center [514, 169] width 15 height 15
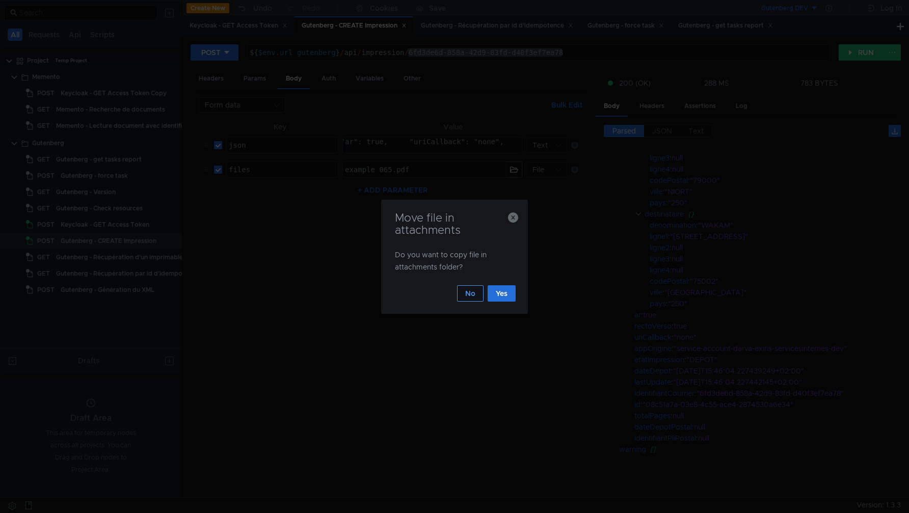
click at [473, 295] on button "No" at bounding box center [470, 293] width 27 height 16
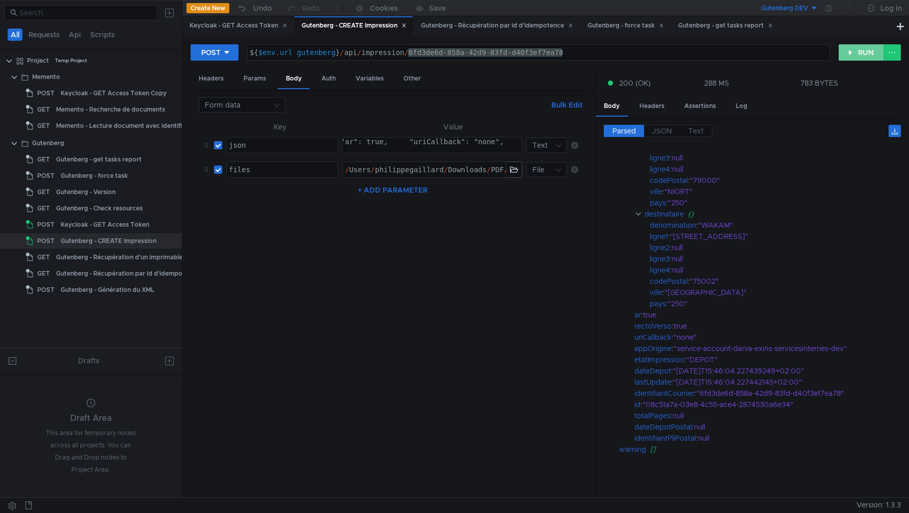
click at [858, 58] on button "RUN" at bounding box center [861, 52] width 45 height 16
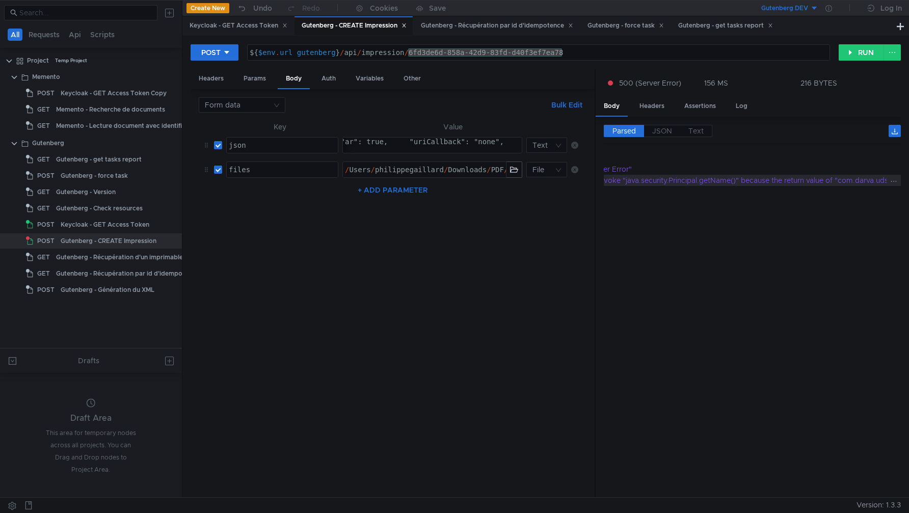
scroll to position [0, 0]
click at [246, 28] on div "Keycloak - GET Access Token" at bounding box center [239, 25] width 98 height 11
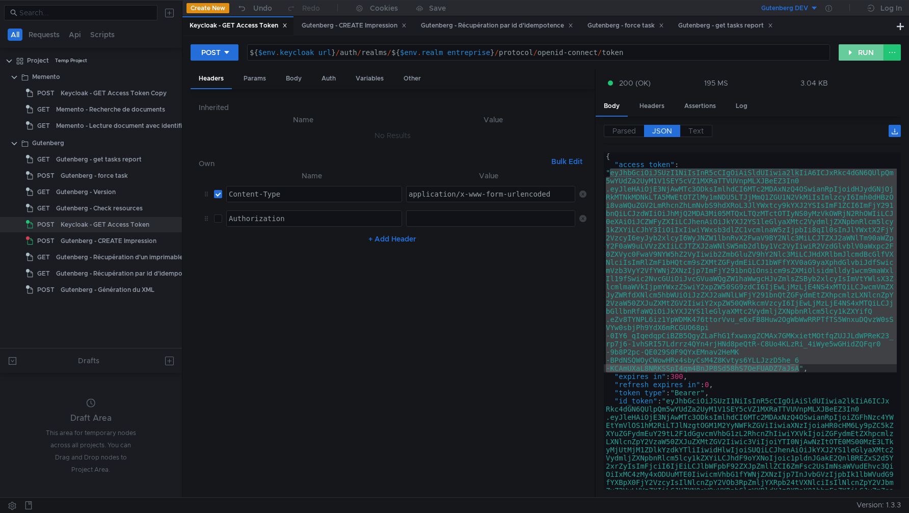
click at [851, 44] on button "RUN" at bounding box center [861, 52] width 45 height 16
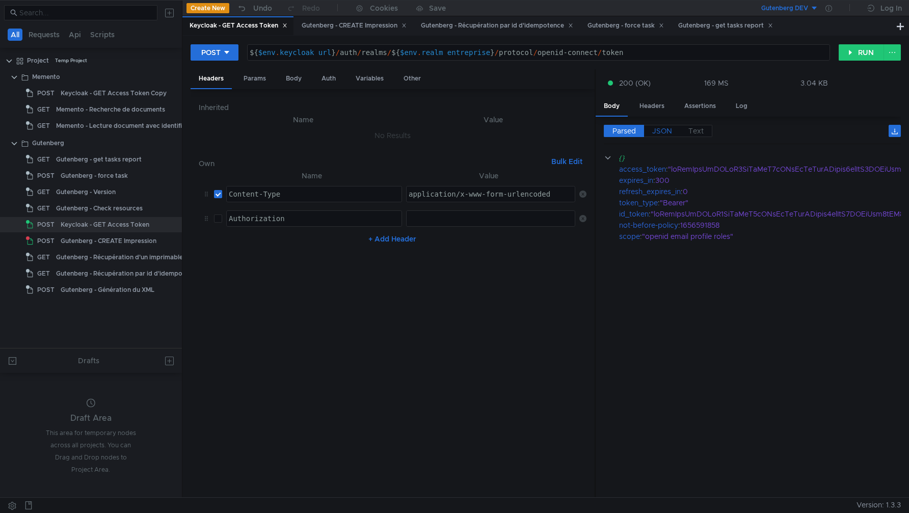
click at [662, 128] on span "JSON" at bounding box center [663, 130] width 20 height 9
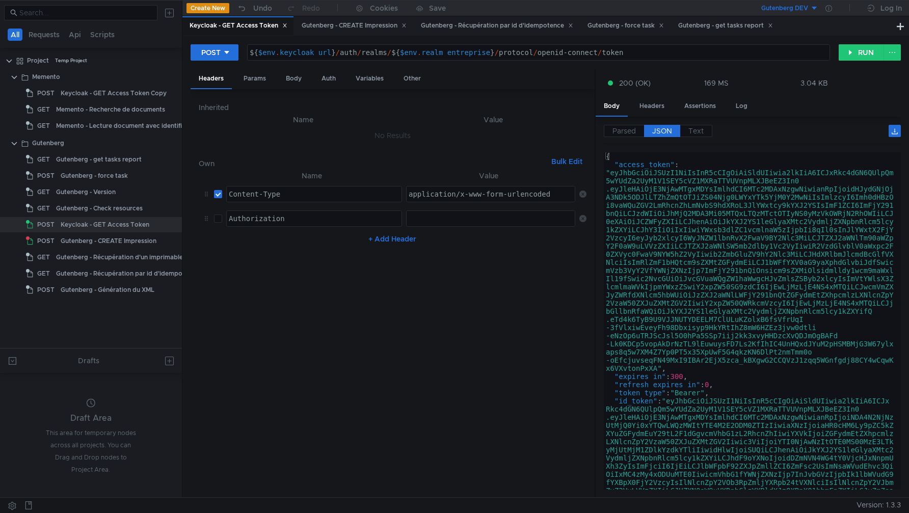
type textarea ""access_token": "eyJhbGciOiJSUzI1NiIsInR5cCIgOiAiSldUIiwia2lkIiA6ICJxRkc4dGN6QU…"
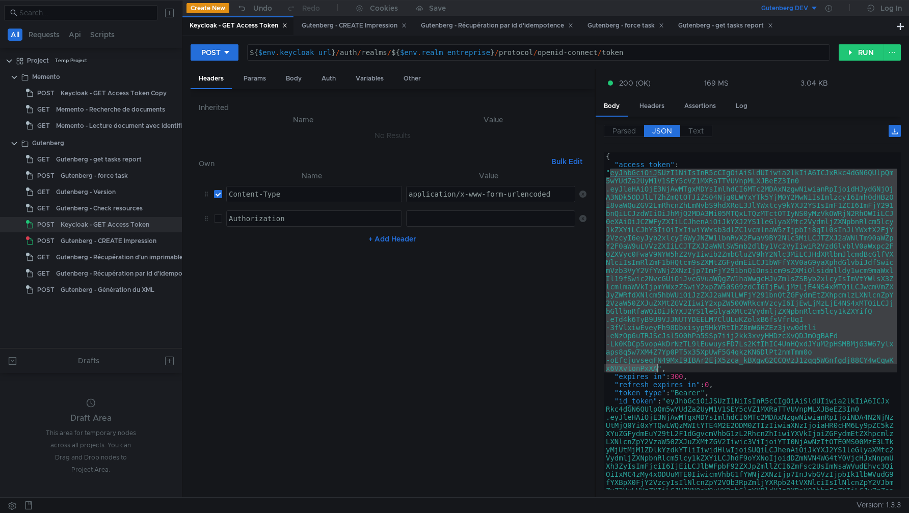
drag, startPoint x: 612, startPoint y: 174, endPoint x: 659, endPoint y: 371, distance: 201.8
click at [659, 371] on div "{ "access_token" : "eyJhbGciOiJSUzI1NiIsInR5cCIgOiAiSldUIiwia2lkIiA6ICJxRkc4dGN…" at bounding box center [750, 422] width 293 height 541
click at [830, 9] on icon at bounding box center [829, 8] width 7 height 7
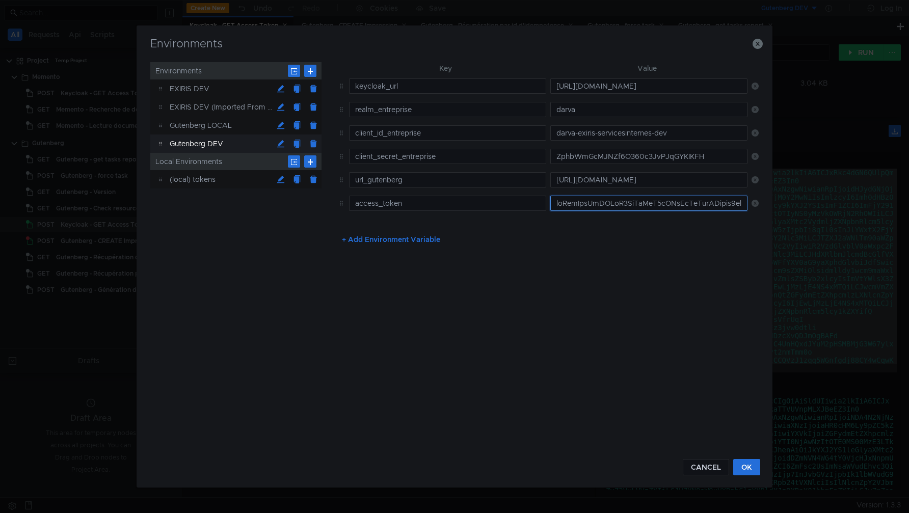
click at [596, 207] on input "text" at bounding box center [649, 203] width 197 height 15
type input ".eyJleHAiOjE3NjAwMTc3ODksImlhdCI6MTc2MDAxNzQ4OSwianRpIjoidHJydGNjOjRkMTNkMDNkLT…"
click at [633, 204] on input "text" at bounding box center [649, 203] width 197 height 15
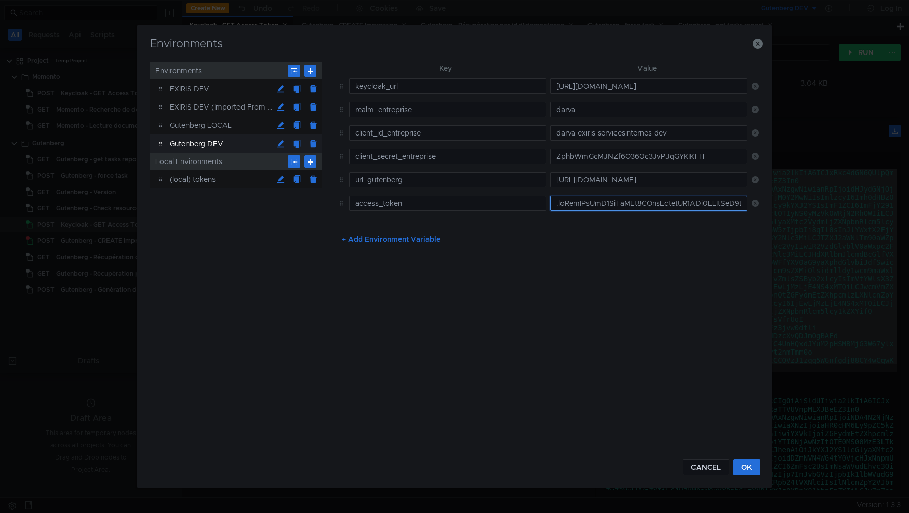
click at [633, 204] on input "text" at bounding box center [649, 203] width 197 height 15
paste input "eyJhbGciOiJSUzI1NiIsInR5cCIgOiAiSldUIiwia2lkIiA6ICJxRkc4dGN6QUlpQm5wYUdZa2UyM1V…"
type input "eyJhbGciOiJSUzI1NiIsInR5cCIgOiAiSldUIiwia2lkIiA6ICJxRkc4dGN6QUlpQm5wYUdZa2UyM1V…"
click at [748, 463] on button "OK" at bounding box center [747, 467] width 27 height 16
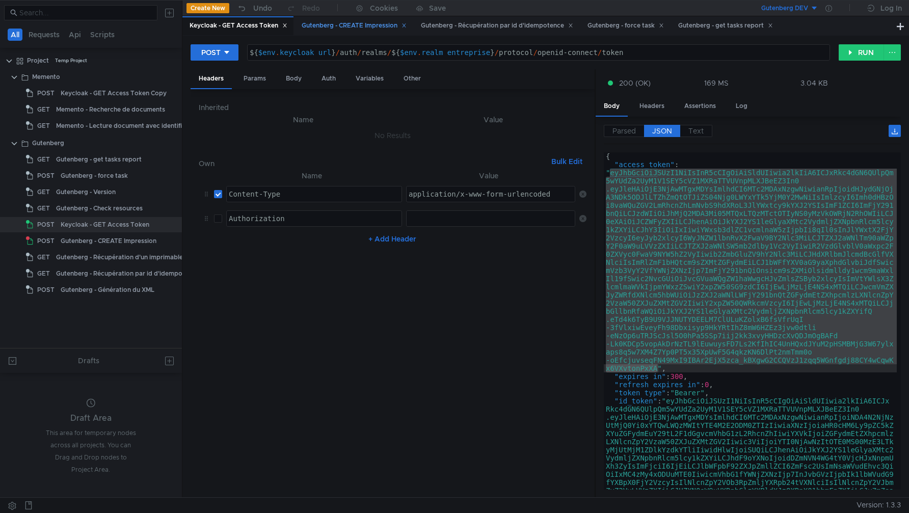
click at [363, 23] on div "Gutenberg - CREATE Impression" at bounding box center [354, 25] width 105 height 11
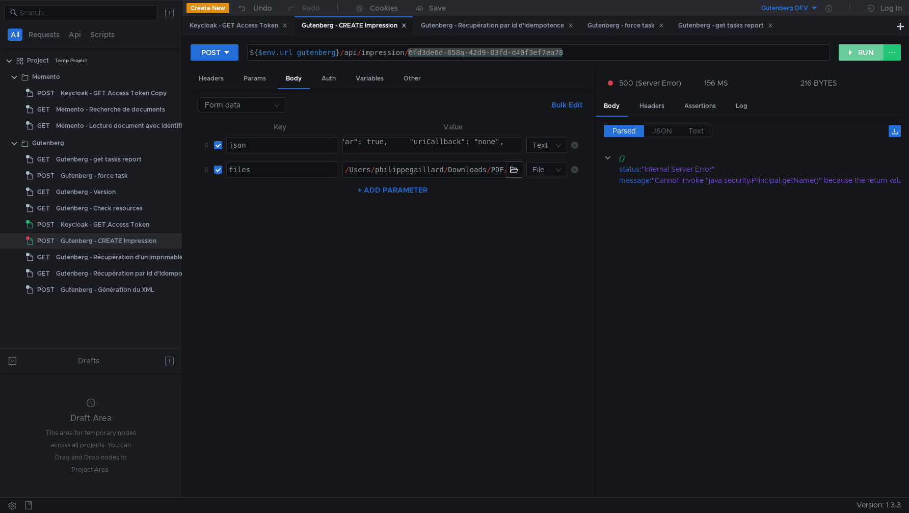
click at [864, 56] on button "RUN" at bounding box center [861, 52] width 45 height 16
click at [859, 49] on button "RUN" at bounding box center [861, 52] width 45 height 16
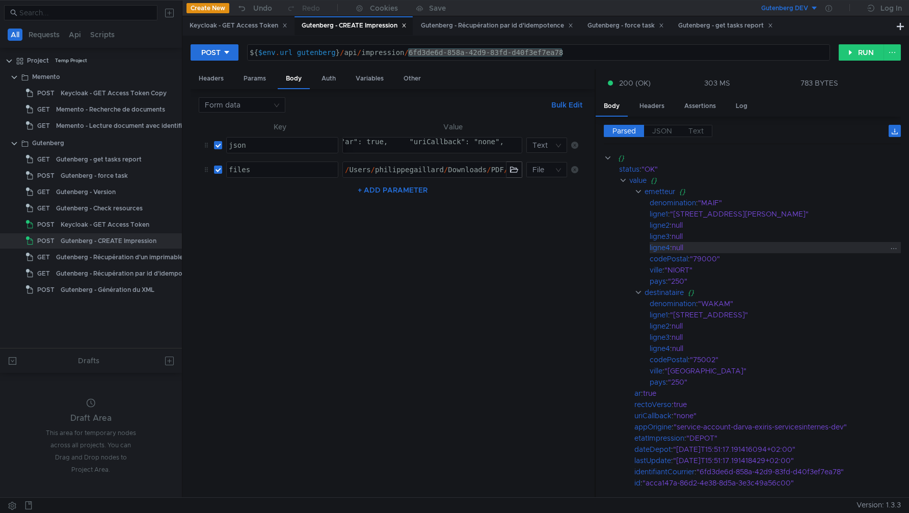
scroll to position [79, 0]
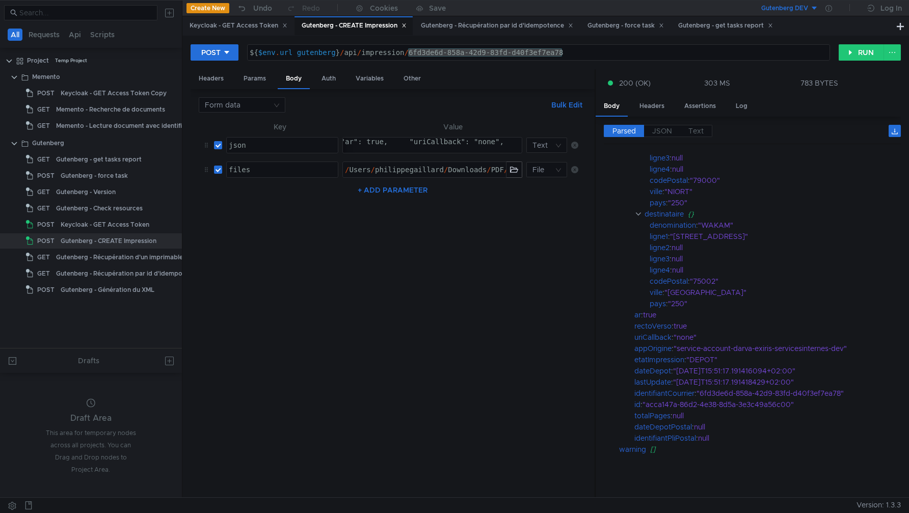
type textarea "{ "identifiantCourrier": "6fd3de6d-858a-42d9-83fd-d40f3ef7ea78", "rectoVerso": …"
click at [517, 172] on button "button" at bounding box center [514, 169] width 15 height 15
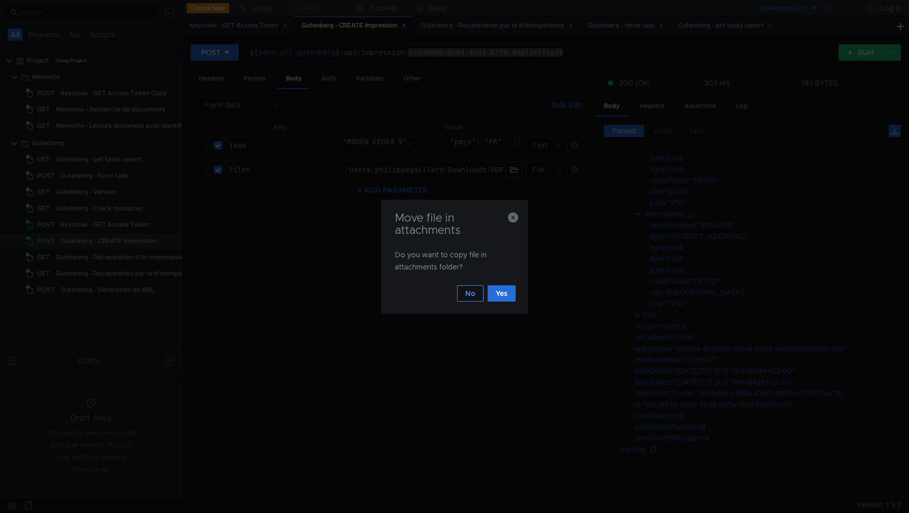
click at [464, 289] on button "No" at bounding box center [470, 293] width 27 height 16
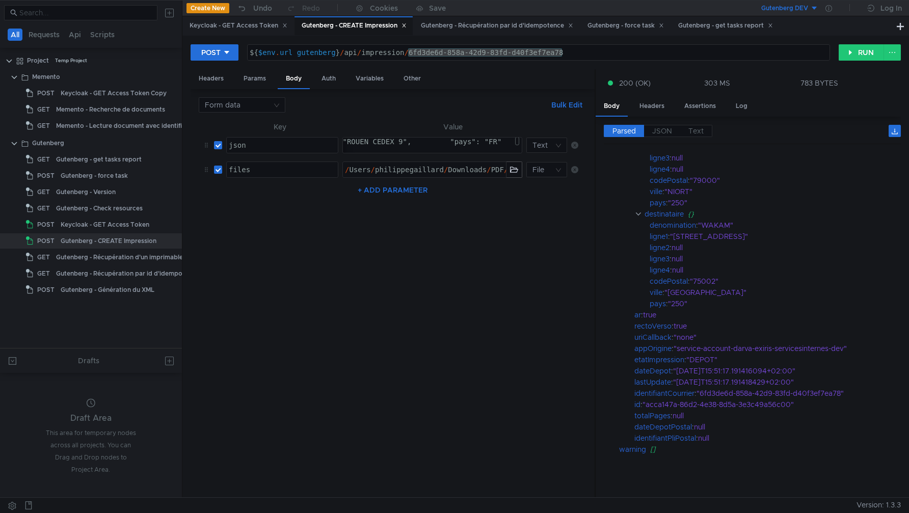
click at [577, 54] on div "${ $env . url_gutenberg } / api / impression / 6fd3de6d-858a-42d9-83fd-d40f3ef7…" at bounding box center [539, 60] width 583 height 24
drag, startPoint x: 587, startPoint y: 54, endPoint x: 409, endPoint y: 55, distance: 177.4
click at [409, 55] on div "${ $env . url_gutenberg } / api / impression / 6fd3de6d-858a-42d9-83fd-d40f3ef7…" at bounding box center [539, 60] width 583 height 24
paste textarea "43af7458-fdad-4ff4-92fd-5b57cd030a11"
click at [852, 55] on button "RUN" at bounding box center [861, 52] width 45 height 16
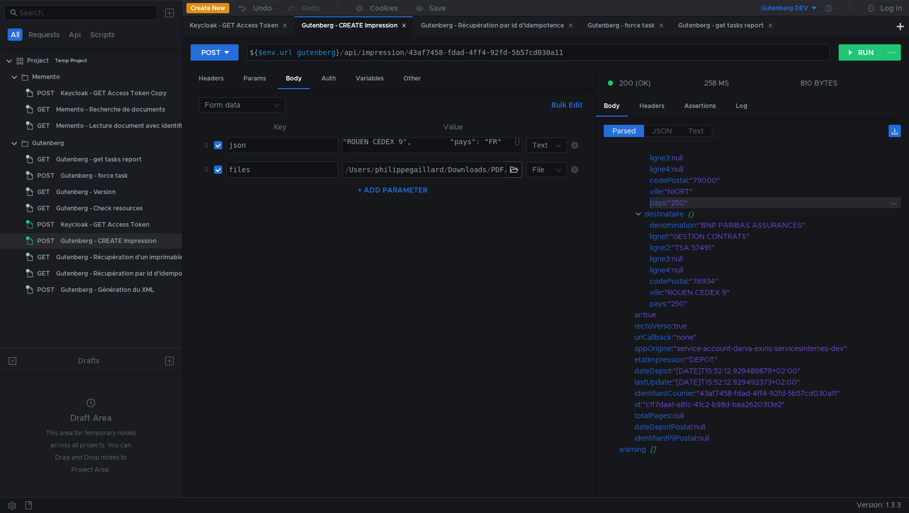
scroll to position [0, 0]
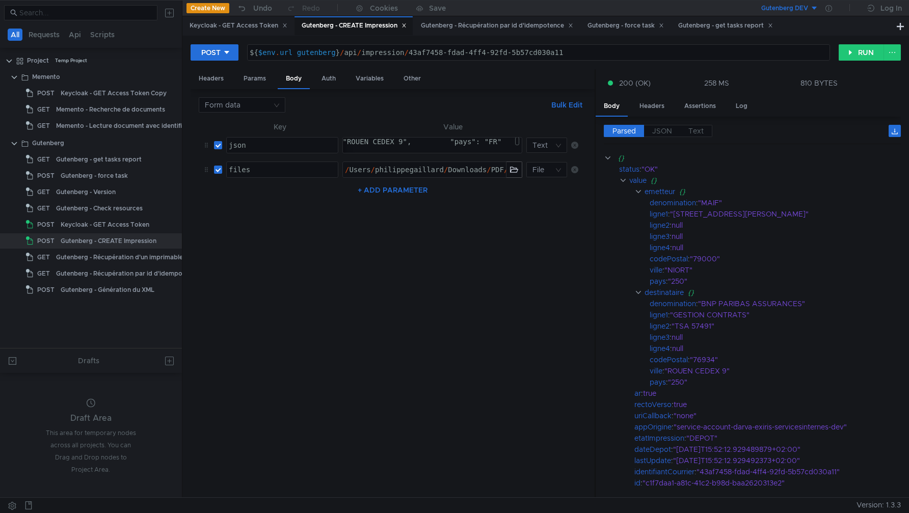
drag, startPoint x: 409, startPoint y: 52, endPoint x: 587, endPoint y: 54, distance: 177.9
click at [586, 55] on div "${ $env . url_gutenberg } / api / impression / 43af7458-fdad-4ff4-92fd-5b57cd03…" at bounding box center [539, 60] width 583 height 24
paste textarea "149332a4-c929-497e-8abd-ddfc42cf8883"
click at [518, 171] on button "button" at bounding box center [514, 169] width 15 height 15
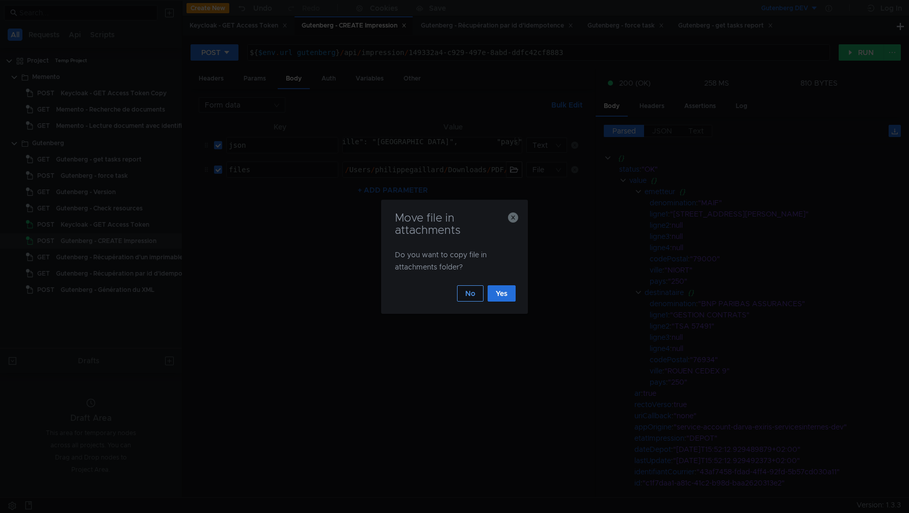
click at [470, 295] on button "No" at bounding box center [470, 293] width 27 height 16
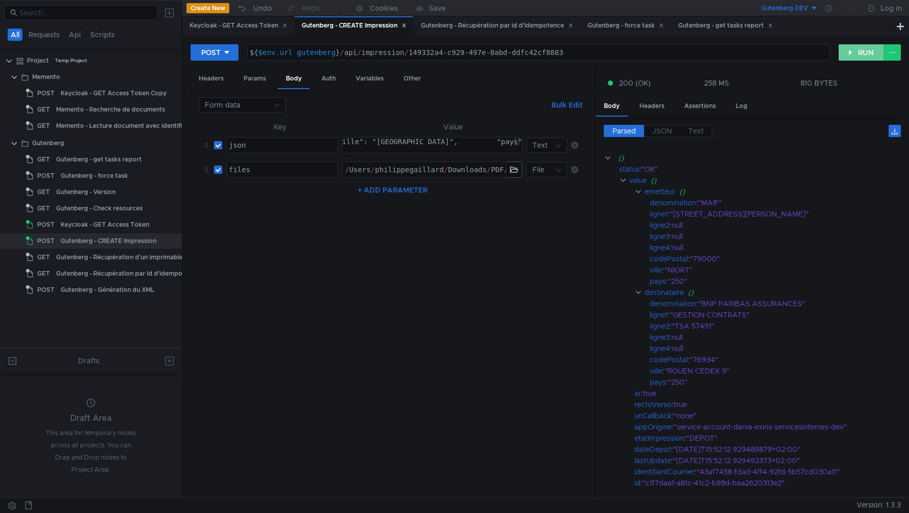
click at [855, 54] on button "RUN" at bounding box center [861, 52] width 45 height 16
drag, startPoint x: 581, startPoint y: 54, endPoint x: 408, endPoint y: 48, distance: 172.4
click at [408, 48] on div "${ $env . url_gutenberg } / api / impression / 149332a4-c929-497e-8abd-ddfc42cf…" at bounding box center [539, 60] width 583 height 24
paste textarea "3957f111-1d03-43e2-9c2f-c15d47e0926d"
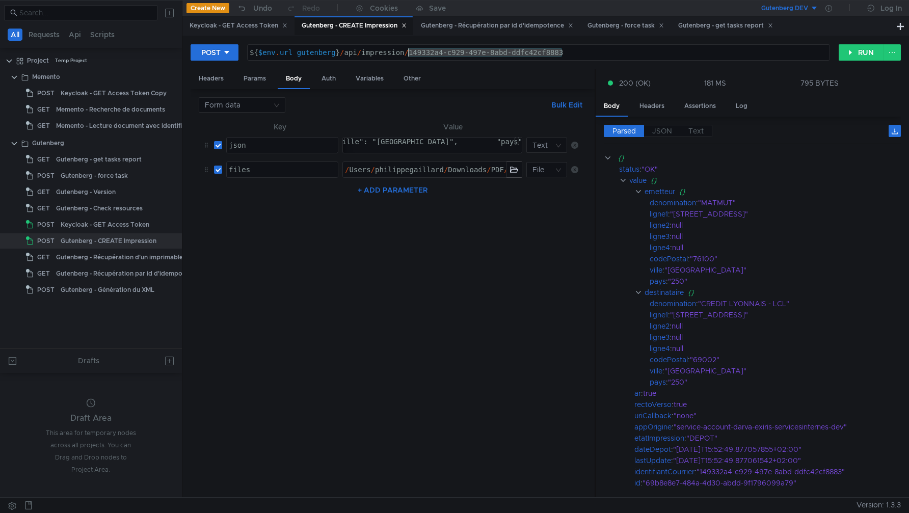
type textarea "${$env.url_gutenberg}/api/impression/3957f111-1d03-43e2-9c2f-c15d47e0926d"
click at [519, 170] on button "button" at bounding box center [514, 169] width 15 height 15
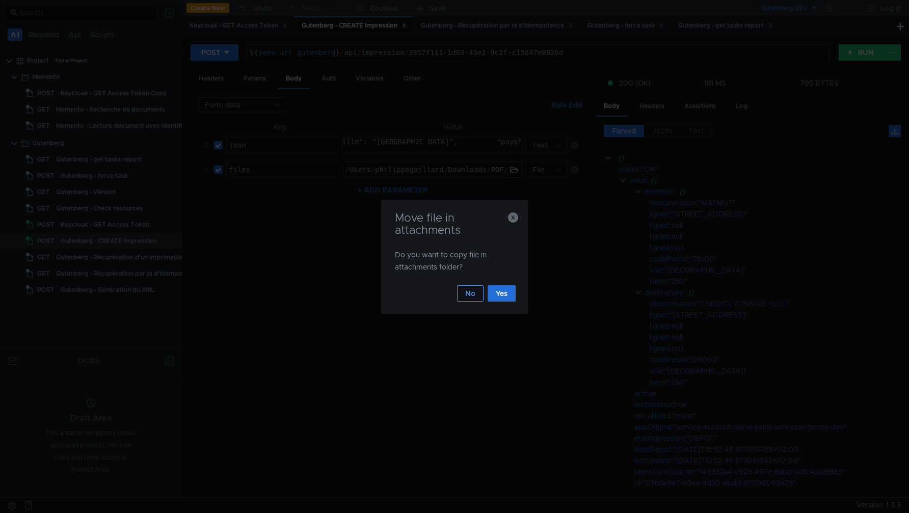
click at [472, 295] on button "No" at bounding box center [470, 293] width 27 height 16
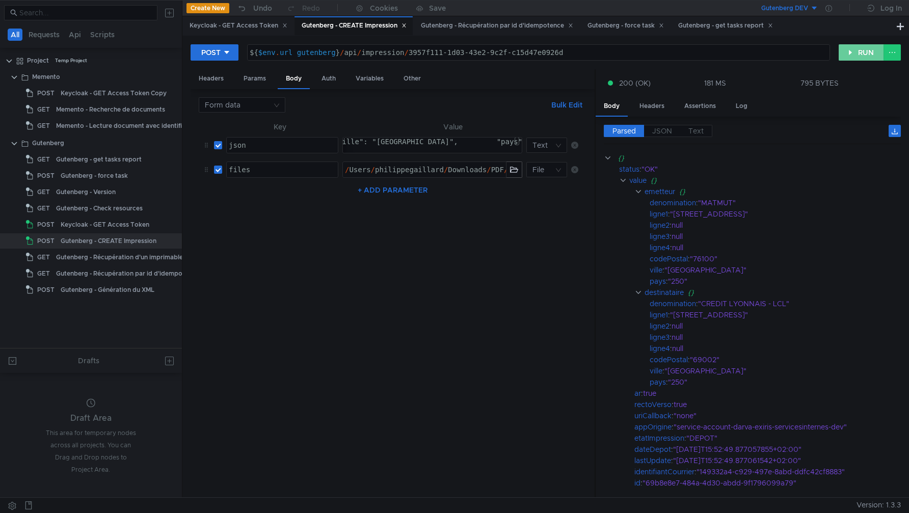
click at [859, 54] on button "RUN" at bounding box center [861, 52] width 45 height 16
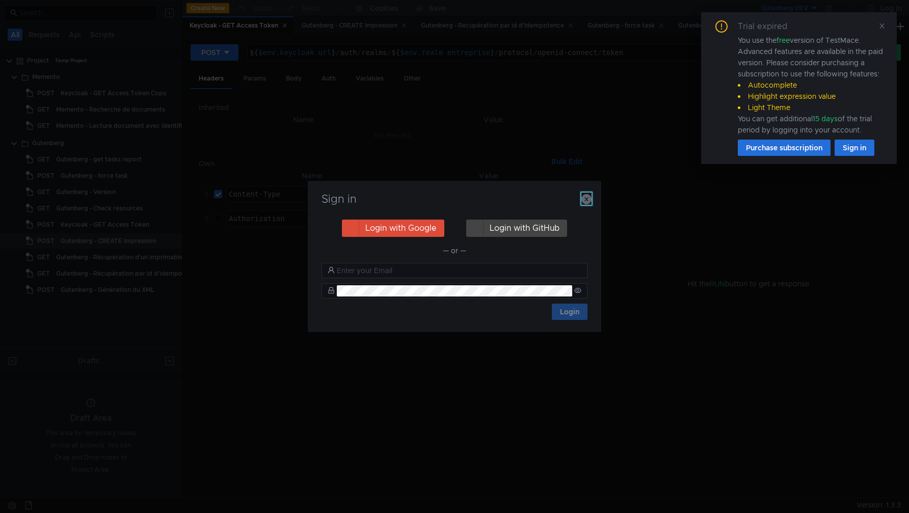
click at [586, 199] on icon "button" at bounding box center [587, 199] width 10 height 10
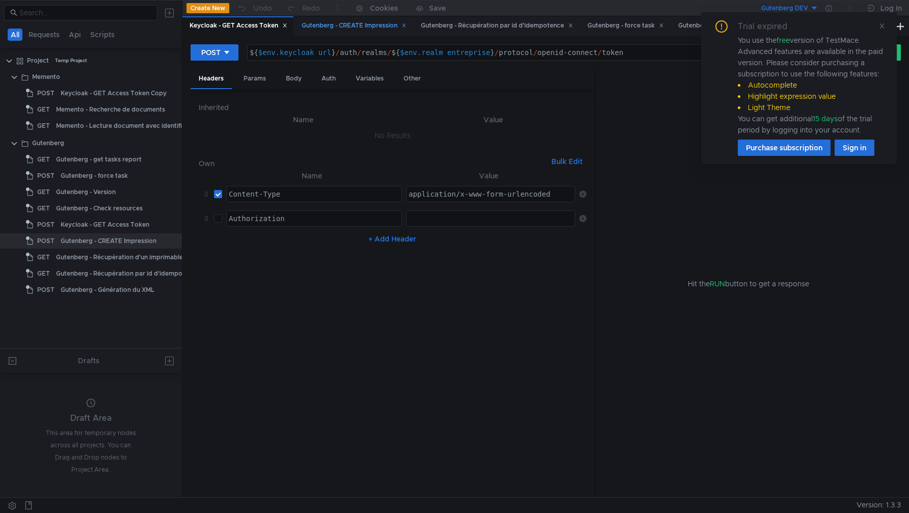
click at [353, 25] on div "Gutenberg - CREATE Impression" at bounding box center [354, 25] width 105 height 11
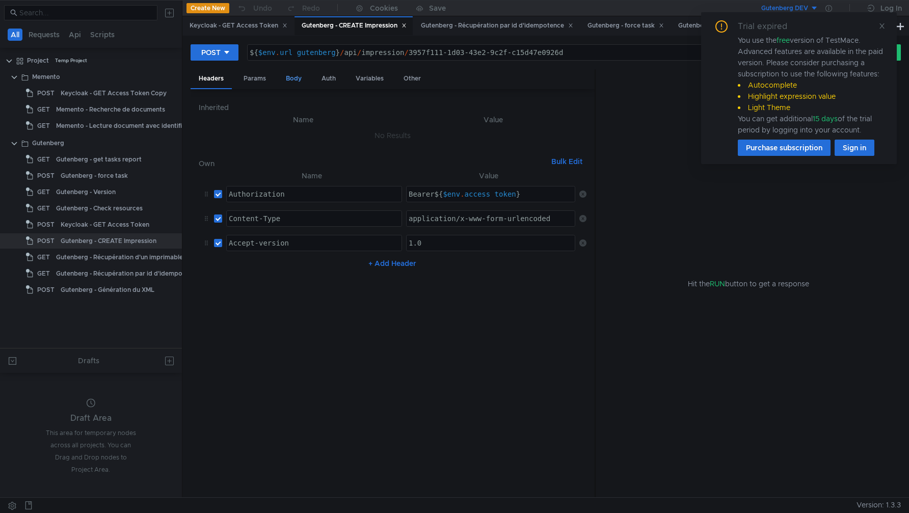
click at [296, 78] on div "Body" at bounding box center [294, 78] width 32 height 19
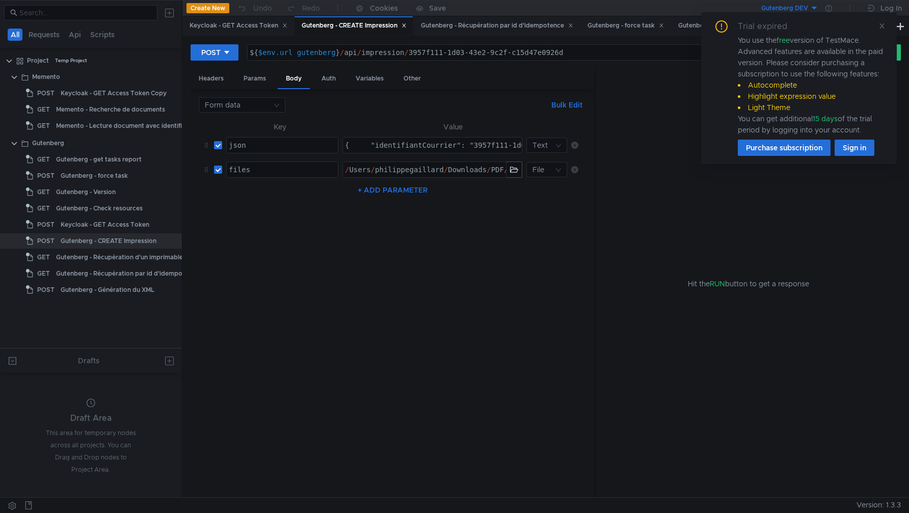
type textarea "{ "identifiantCourrier": "3957f111-1d03-43e2-9c2f-c15d47e0926d", "rectoVerso": …"
drag, startPoint x: 409, startPoint y: 52, endPoint x: 593, endPoint y: 63, distance: 184.9
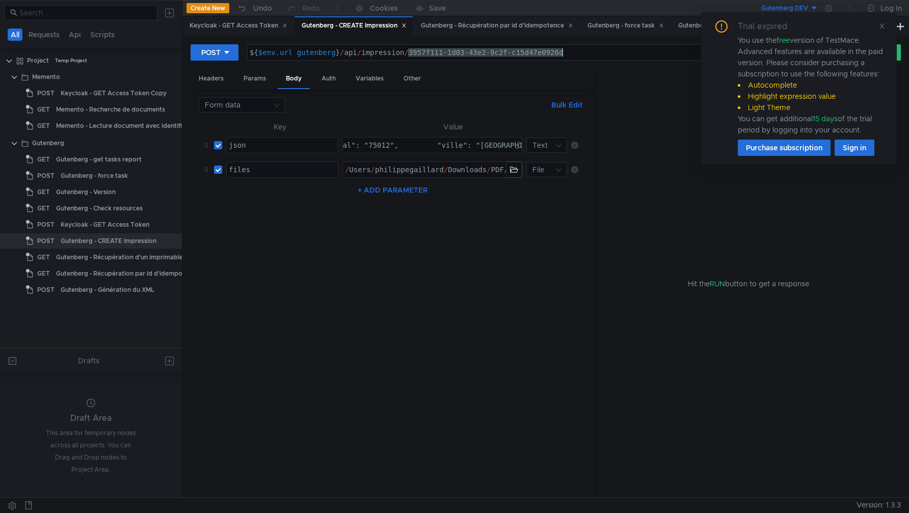
click at [593, 63] on div "POST ${$env.url_gutenberg}/api/impression/3957f111-1d03-43e2-9c2f-c15d47e0926d …" at bounding box center [546, 56] width 711 height 25
paste textarea "1cd78bb8-7eda-4207-9f41-72f9a6215ee4"
type textarea "${$env.url_gutenberg}/api/impression/1cd78bb8-7eda-4207-9f41-72f9a6215ee4"
click at [514, 171] on button "button" at bounding box center [514, 169] width 15 height 15
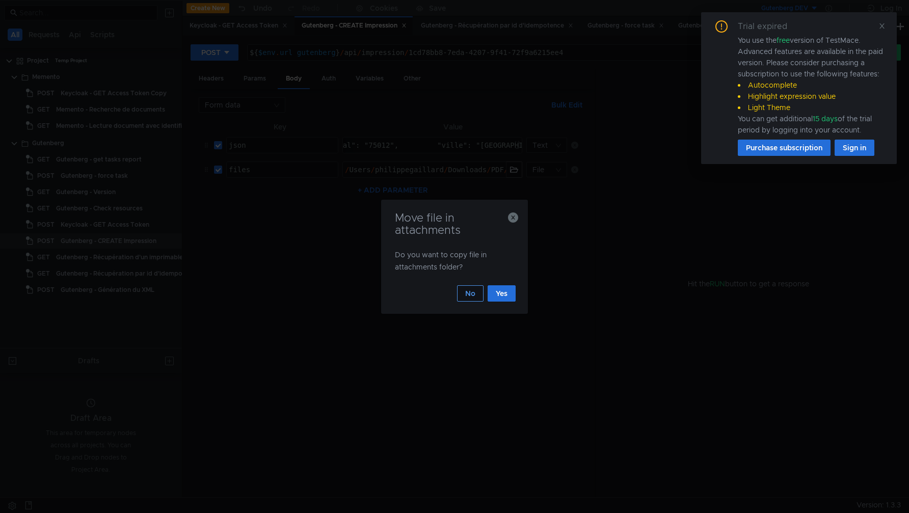
click at [470, 294] on button "No" at bounding box center [470, 293] width 27 height 16
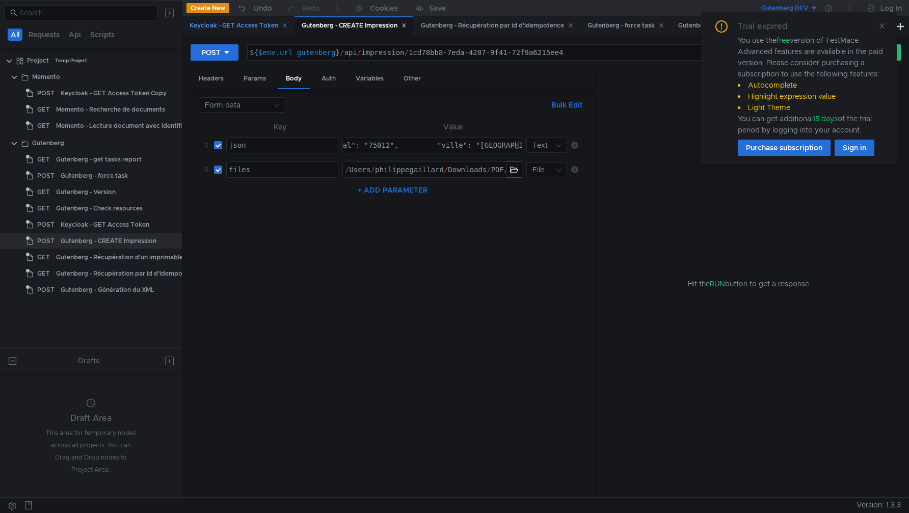
click at [236, 21] on div "Keycloak - GET Access Token" at bounding box center [239, 25] width 98 height 11
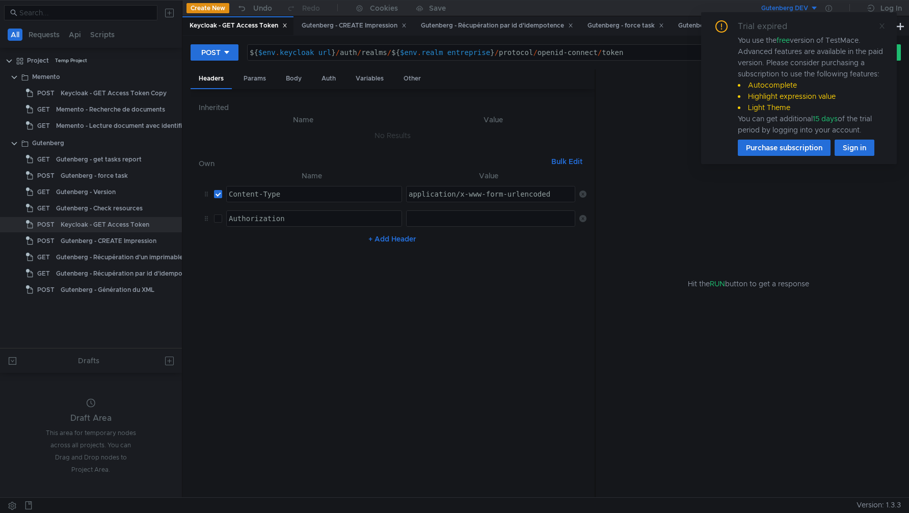
click at [881, 25] on icon at bounding box center [882, 25] width 7 height 7
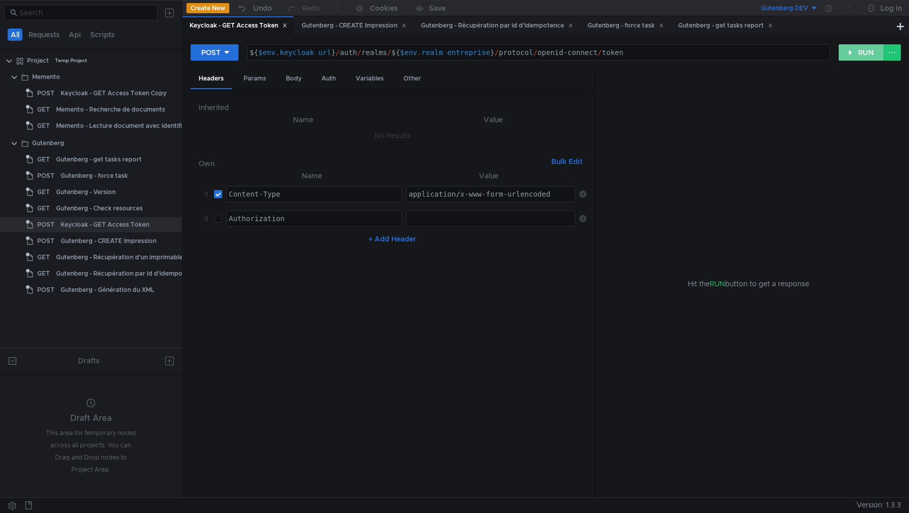
click at [855, 53] on button "RUN" at bounding box center [861, 52] width 45 height 16
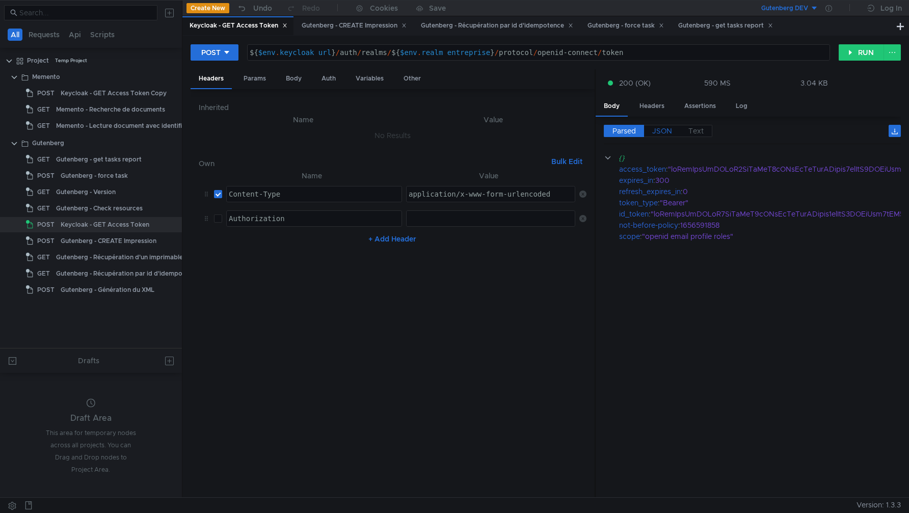
click at [662, 135] on span "JSON" at bounding box center [663, 130] width 20 height 9
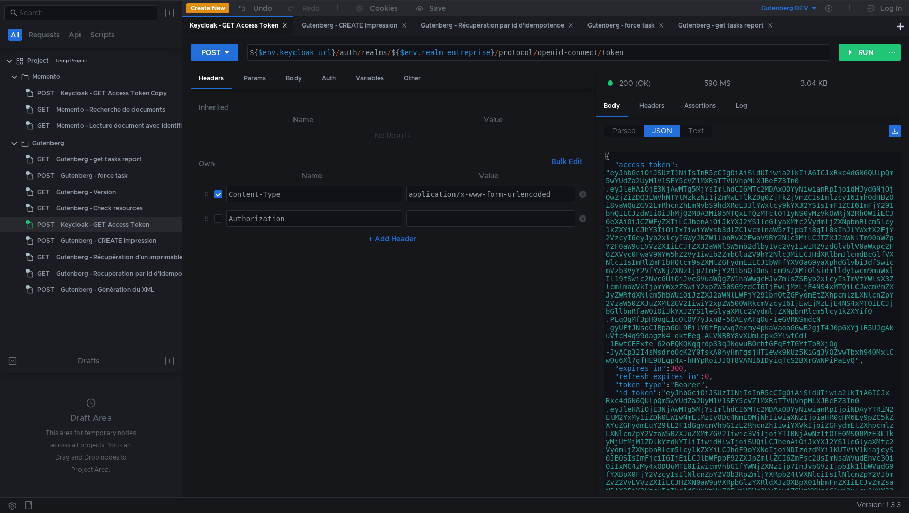
type textarea "[AUTH_TOKEN]"
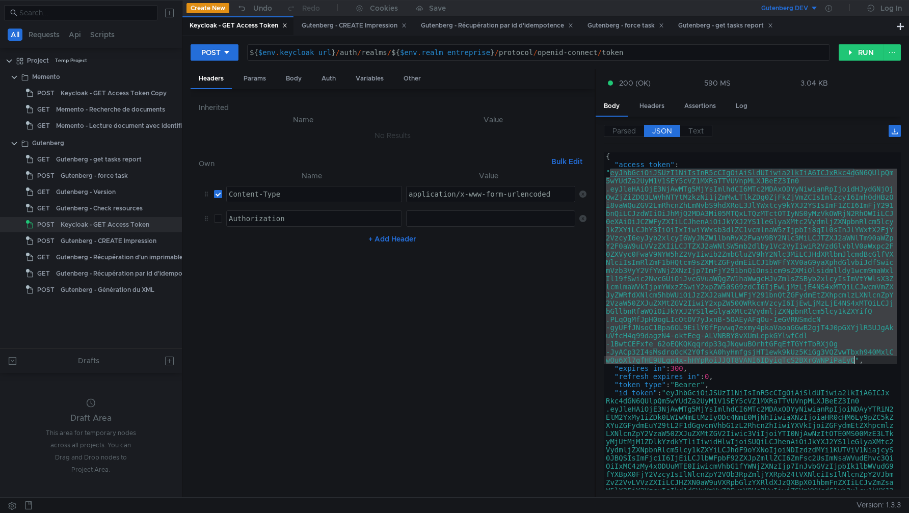
drag, startPoint x: 612, startPoint y: 172, endPoint x: 854, endPoint y: 363, distance: 307.8
click at [854, 363] on div "{ "access_token" : "eyJhbGciOiJSUzI1NiIsInR5cCIgOiAiSldUIiwia2lkIiA6ICJxRkc4dGN…" at bounding box center [750, 422] width 293 height 541
click at [831, 8] on icon at bounding box center [829, 8] width 7 height 7
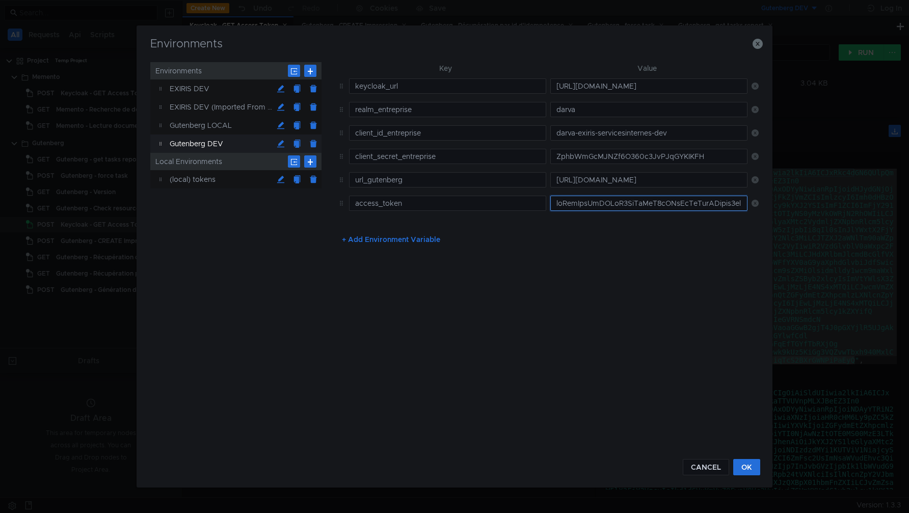
click at [603, 206] on input "text" at bounding box center [649, 203] width 197 height 15
click at [603, 201] on input "text" at bounding box center [649, 203] width 197 height 15
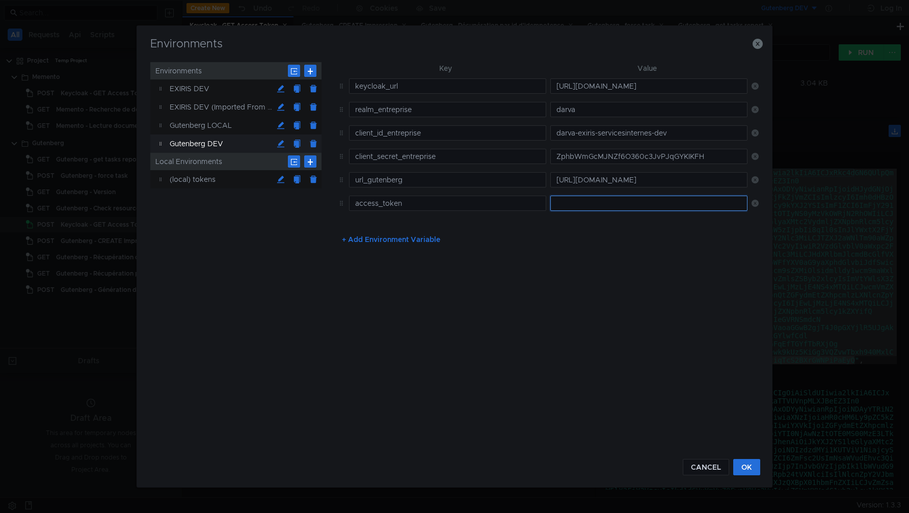
click at [603, 201] on input "text" at bounding box center [649, 203] width 197 height 15
paste input "eyJhbGciOiJSUzI1NiIsInR5cCIgOiAiSldUIiwia2lkIiA6ICJxRkc4dGN6QUlpQm5wYUdZa2UyM1V…"
type input "eyJhbGciOiJSUzI1NiIsInR5cCIgOiAiSldUIiwia2lkIiA6ICJxRkc4dGN6QUlpQm5wYUdZa2UyM1V…"
click at [748, 471] on button "OK" at bounding box center [747, 467] width 27 height 16
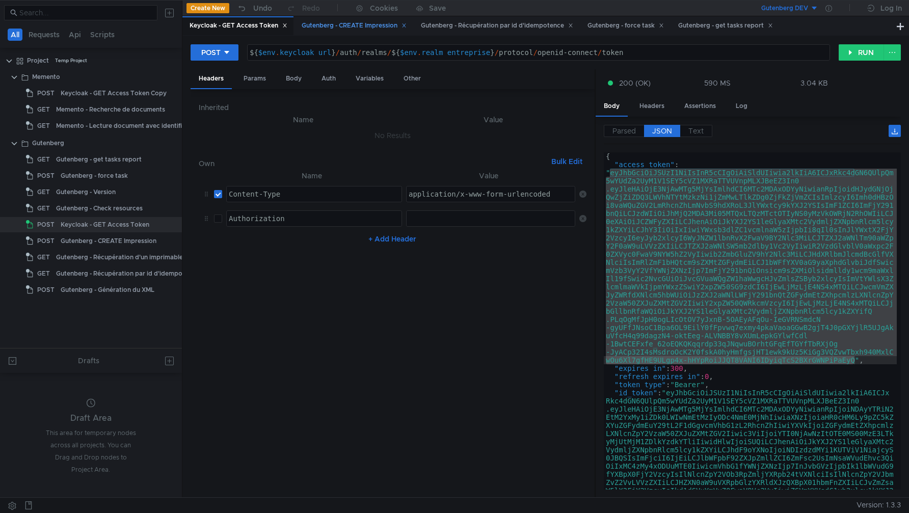
click at [337, 31] on div "Gutenberg - CREATE Impression" at bounding box center [354, 25] width 105 height 11
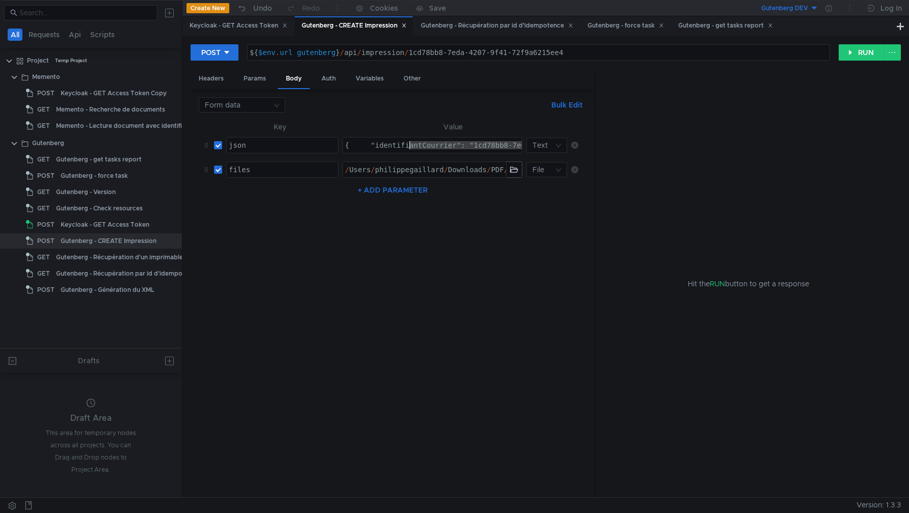
drag, startPoint x: 401, startPoint y: 150, endPoint x: 409, endPoint y: 150, distance: 7.6
click at [854, 55] on button "RUN" at bounding box center [861, 52] width 45 height 16
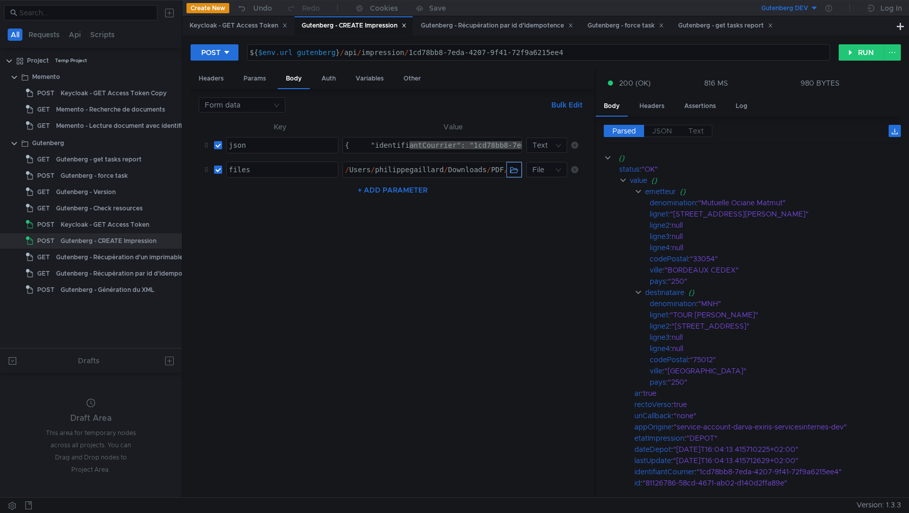
click at [516, 174] on button "button" at bounding box center [514, 169] width 15 height 15
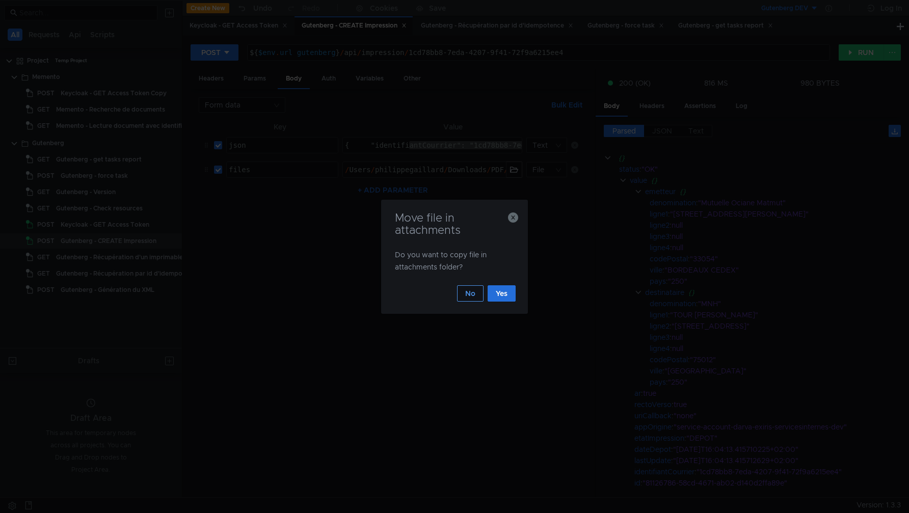
click at [468, 290] on button "No" at bounding box center [470, 293] width 27 height 16
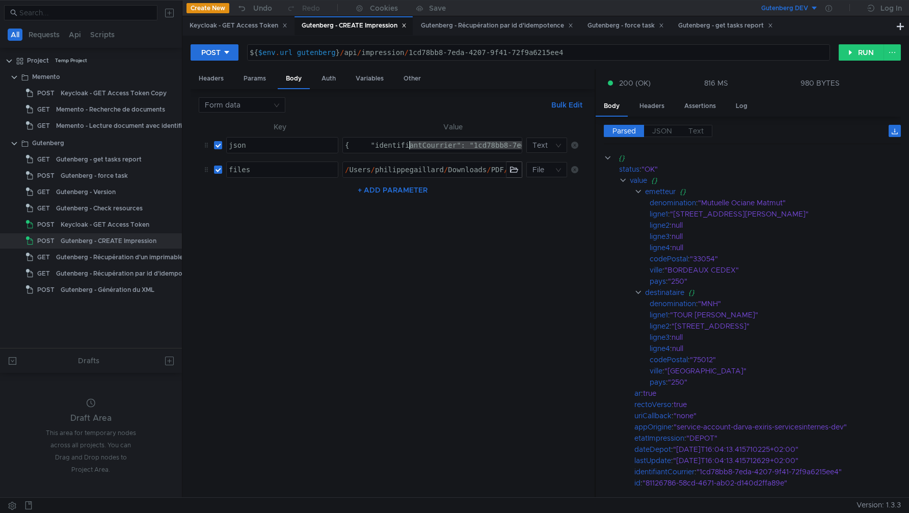
type textarea "{ "identifiantCourrier": "1cd78bb8-7eda-4207-9f41-72f9a6215ee4", "rectoVerso": …"
drag, startPoint x: 571, startPoint y: 50, endPoint x: 407, endPoint y: 49, distance: 163.6
click at [407, 49] on div "${ $env . url_gutenberg } / api / impression / 1cd78bb8-7eda-4207-9f41-72f9a621…" at bounding box center [539, 60] width 583 height 24
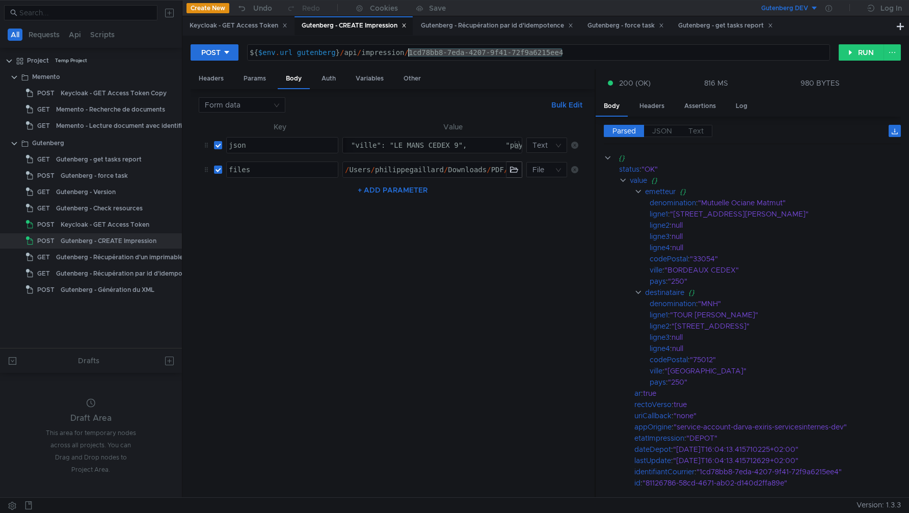
paste textarea "89a45caf-a6cf-45a5-949d-551b2e0daed0"
type textarea "${$env.url_gutenberg}/api/impression/89a45caf-a6cf-45a5-949d-551b2e0daed0"
click at [856, 54] on button "RUN" at bounding box center [861, 52] width 45 height 16
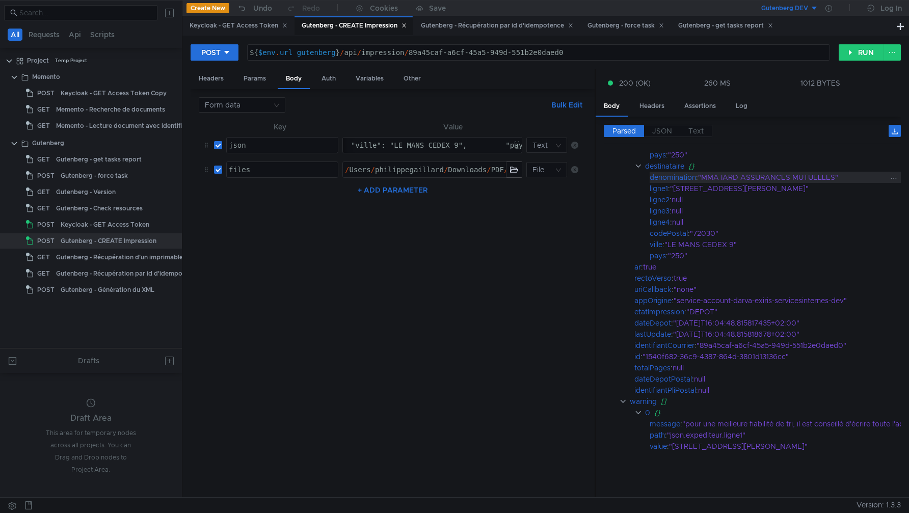
scroll to position [0, 0]
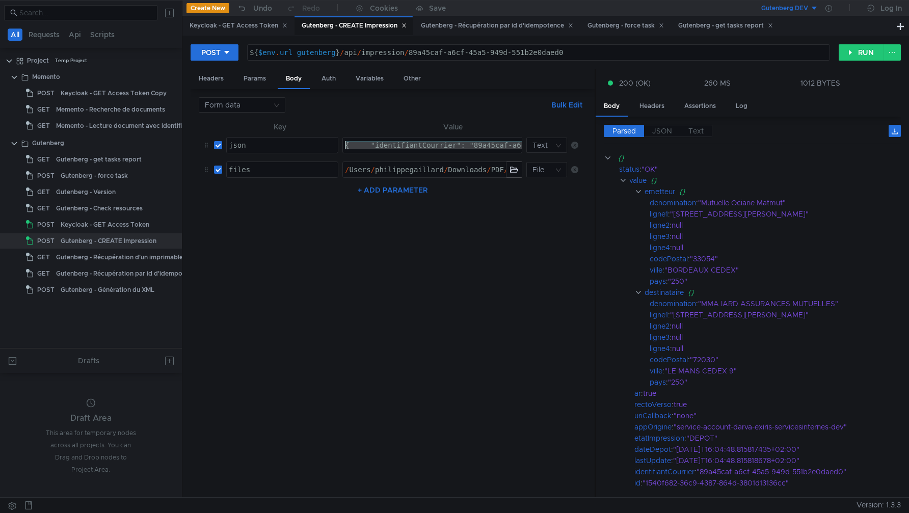
drag, startPoint x: 385, startPoint y: 148, endPoint x: 255, endPoint y: 137, distance: 130.0
click at [255, 137] on tr "json הההההההההההההההההההההההההההההההההההההההההההההההההההההההההההההההההההההההההה…" at bounding box center [393, 145] width 388 height 24
click at [352, 350] on nz-table "Key Value json הההההההההההההההההההההההההההההההההההההההההההההההההההההההההההההההה…" at bounding box center [393, 305] width 388 height 369
